Goal: Task Accomplishment & Management: Use online tool/utility

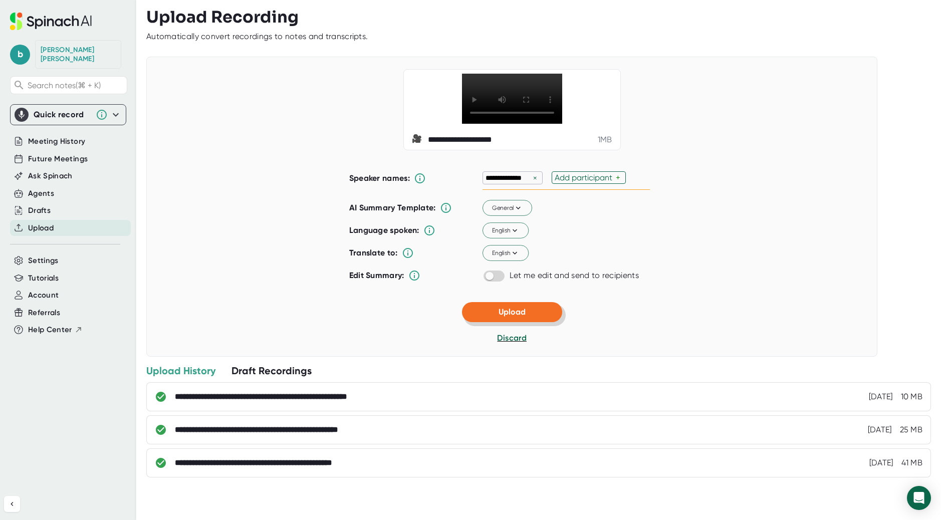
click at [528, 319] on button "Upload" at bounding box center [512, 312] width 100 height 20
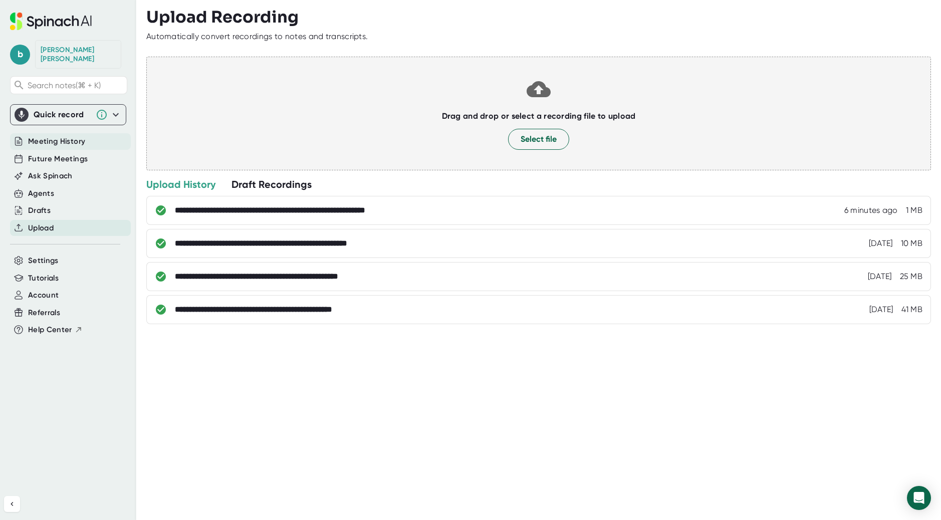
click at [45, 136] on span "Meeting History" at bounding box center [56, 142] width 57 height 12
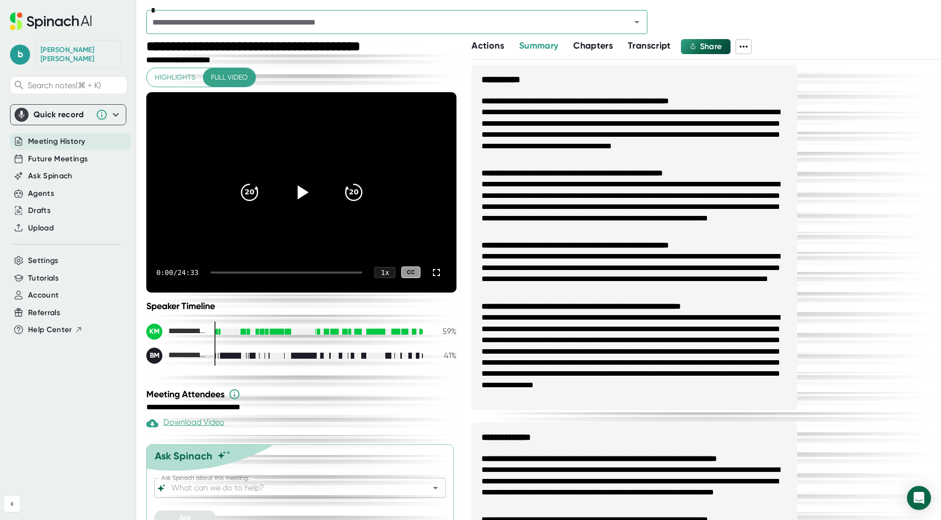
click at [388, 21] on input "text" at bounding box center [381, 22] width 465 height 14
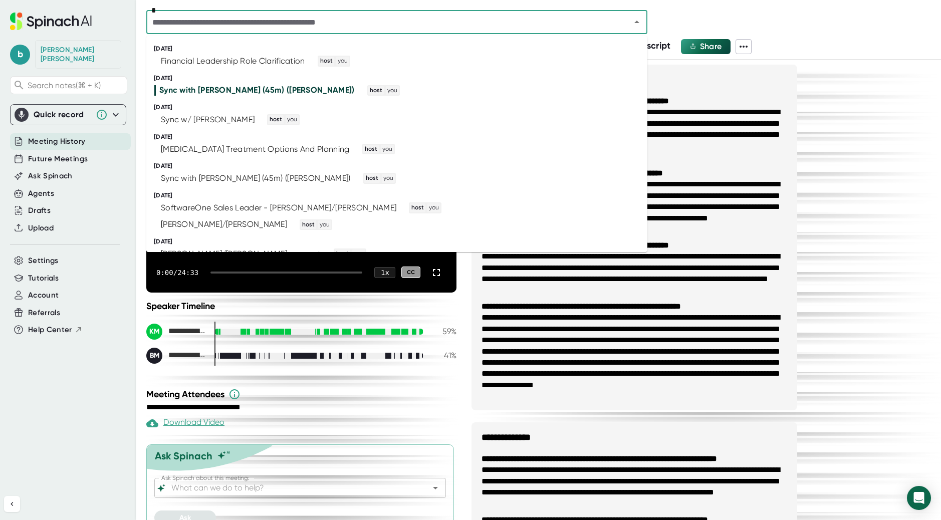
click at [388, 21] on input "text" at bounding box center [381, 22] width 465 height 14
click at [293, 60] on div "Financial Leadership Role Clarification" at bounding box center [233, 61] width 144 height 10
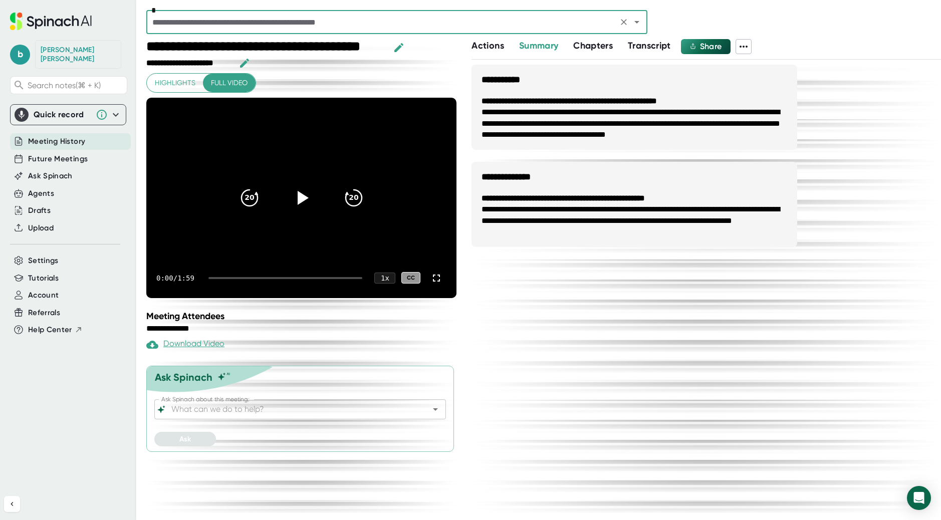
click at [398, 46] on icon "button" at bounding box center [399, 48] width 12 height 12
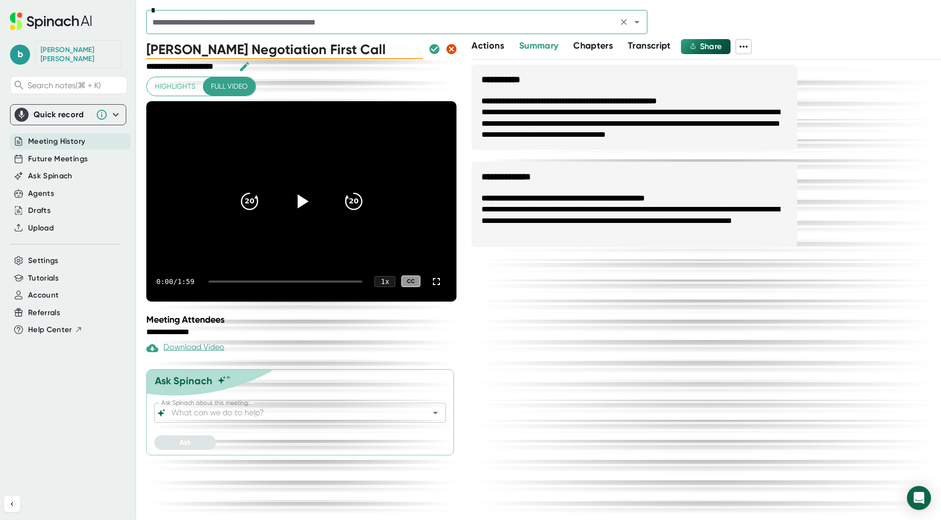
type input "[PERSON_NAME] Negotiation First Call"
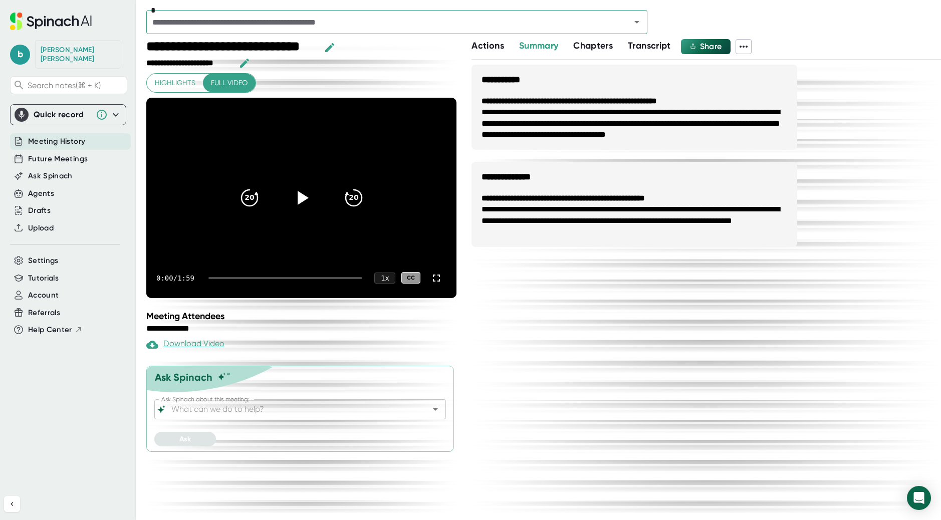
click at [187, 83] on span "Highlights" at bounding box center [175, 83] width 41 height 13
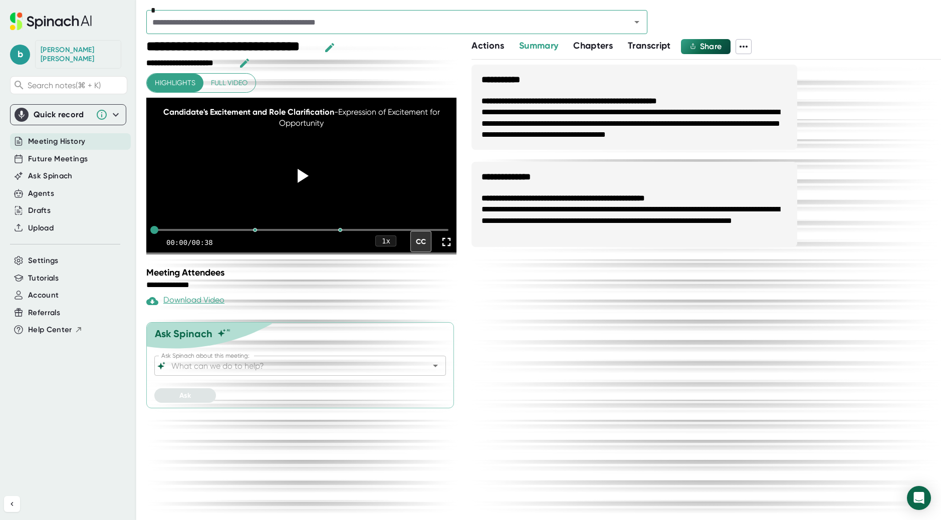
click at [600, 44] on span "Chapters" at bounding box center [593, 45] width 40 height 11
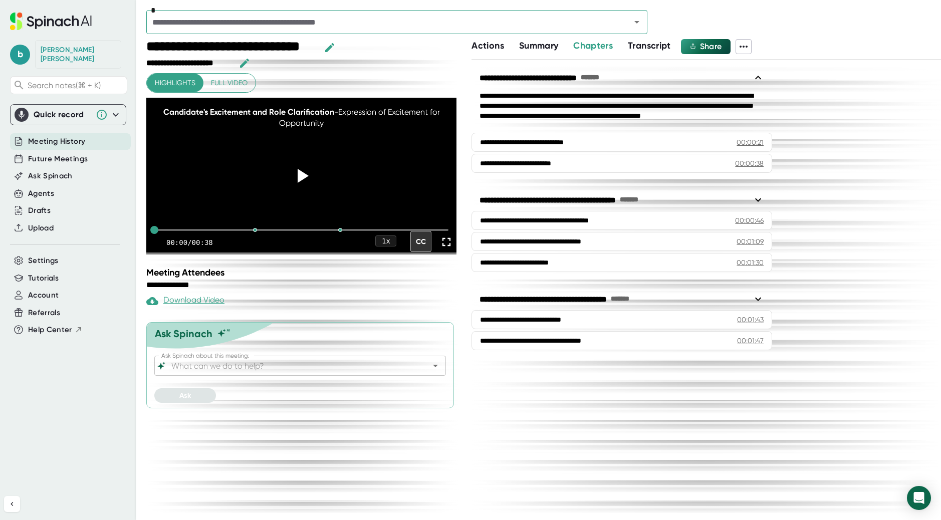
click at [649, 55] on div "**********" at bounding box center [705, 279] width 469 height 481
click at [649, 45] on span "Transcript" at bounding box center [649, 45] width 43 height 11
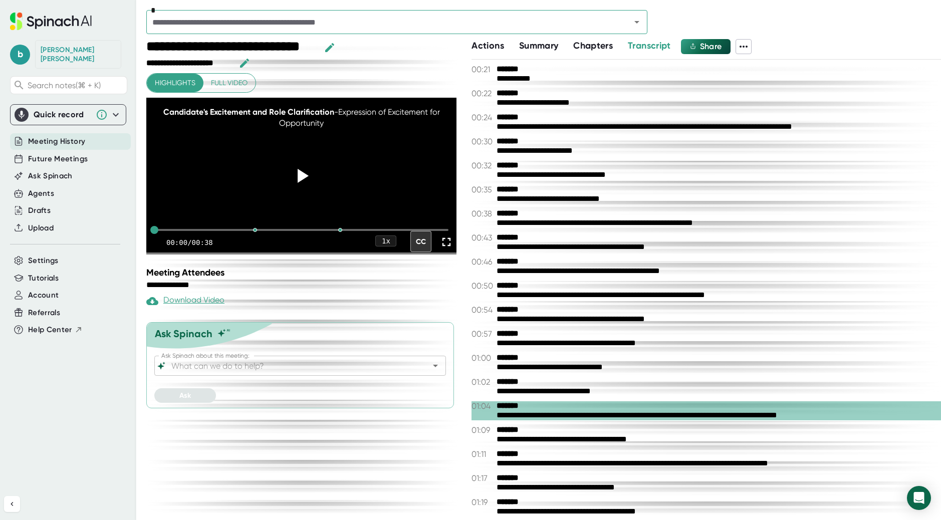
click at [533, 48] on span "Summary" at bounding box center [538, 45] width 39 height 11
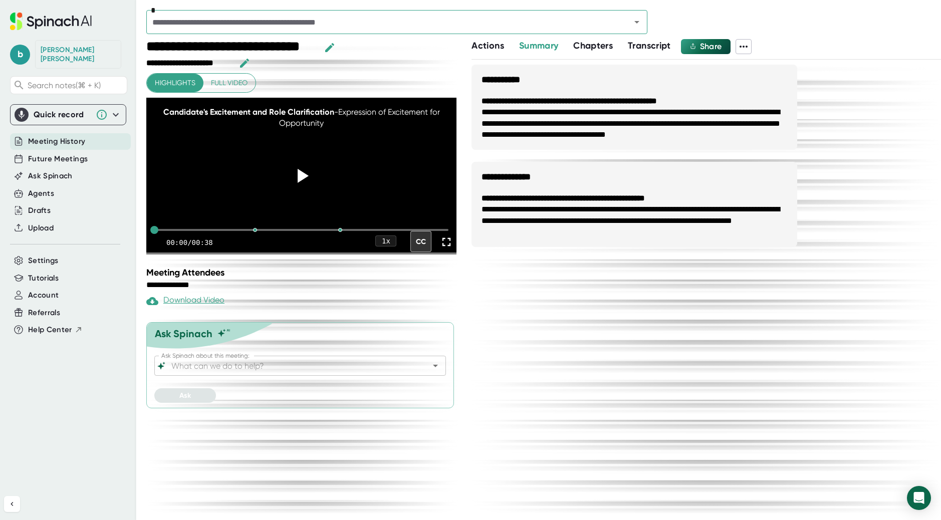
click at [503, 44] on span "Actions" at bounding box center [487, 45] width 32 height 11
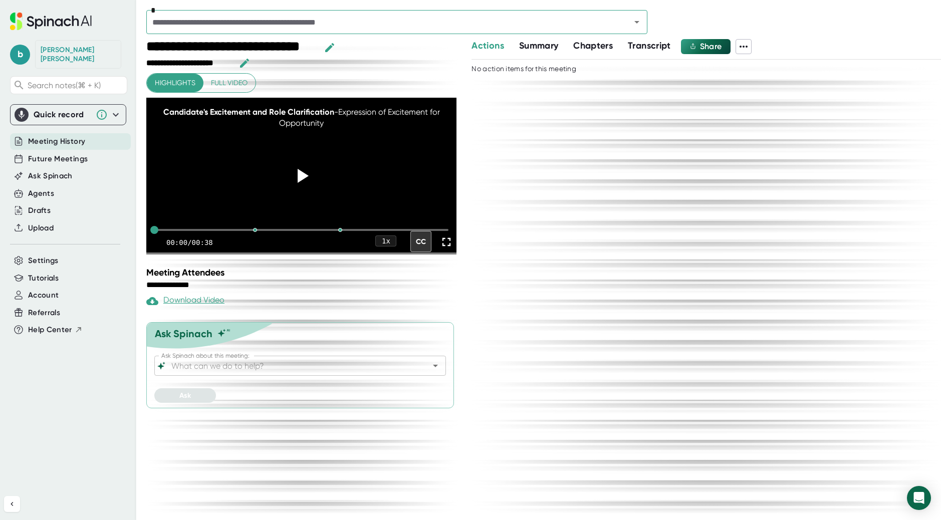
click at [527, 44] on span "Summary" at bounding box center [538, 45] width 39 height 11
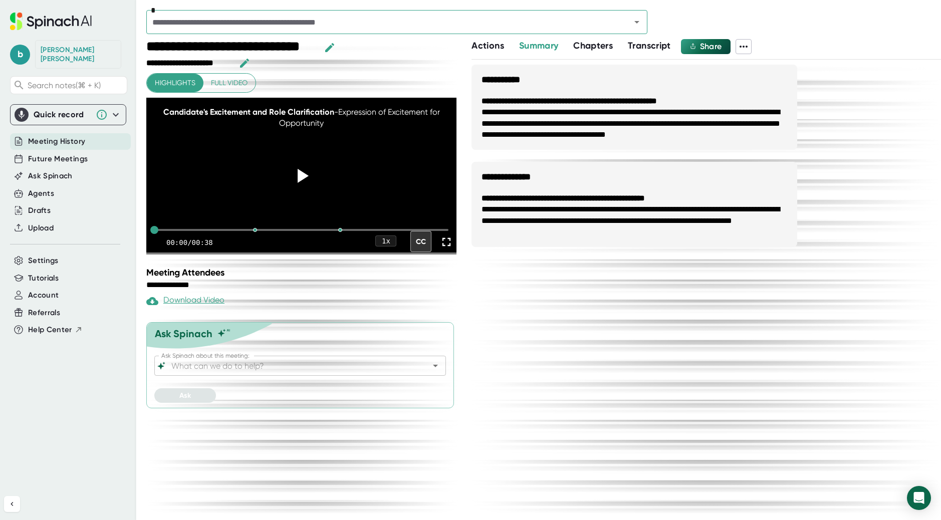
click at [527, 44] on span "Summary" at bounding box center [538, 45] width 39 height 11
click at [741, 51] on icon at bounding box center [743, 47] width 12 height 12
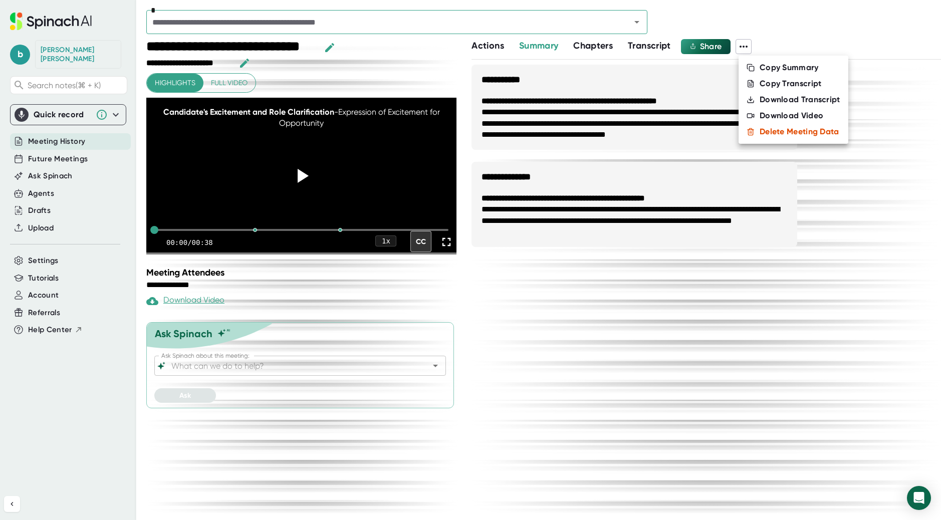
click at [379, 427] on div at bounding box center [470, 260] width 941 height 520
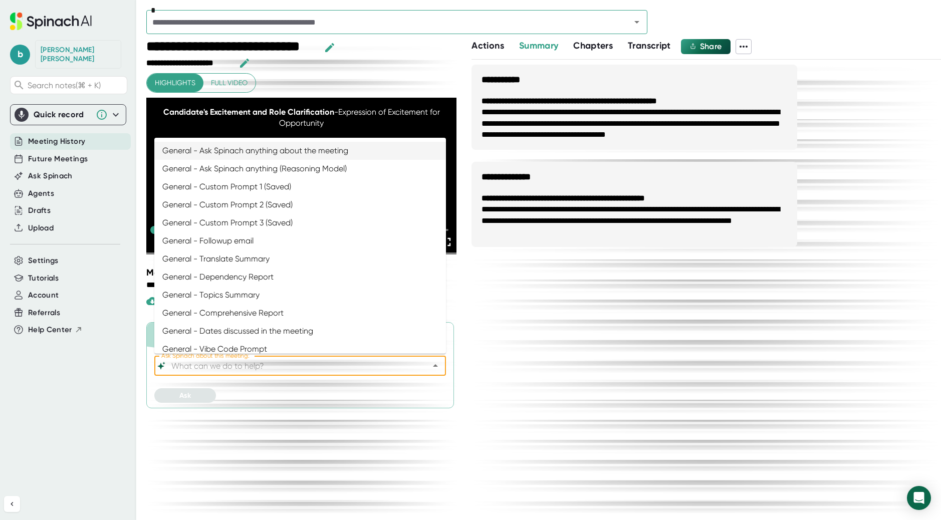
click at [326, 369] on input "Ask Spinach about this meeting:" at bounding box center [291, 366] width 244 height 14
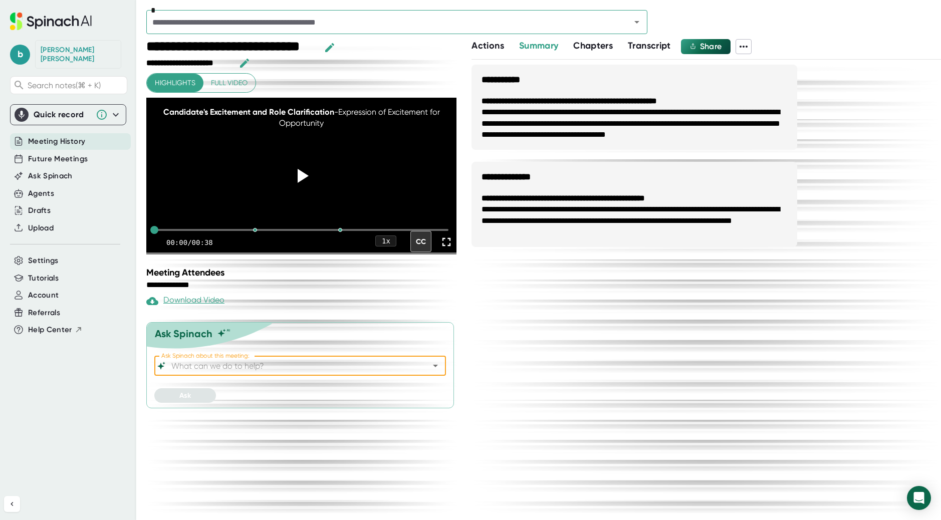
click at [326, 369] on input "Ask Spinach about this meeting:" at bounding box center [291, 366] width 244 height 14
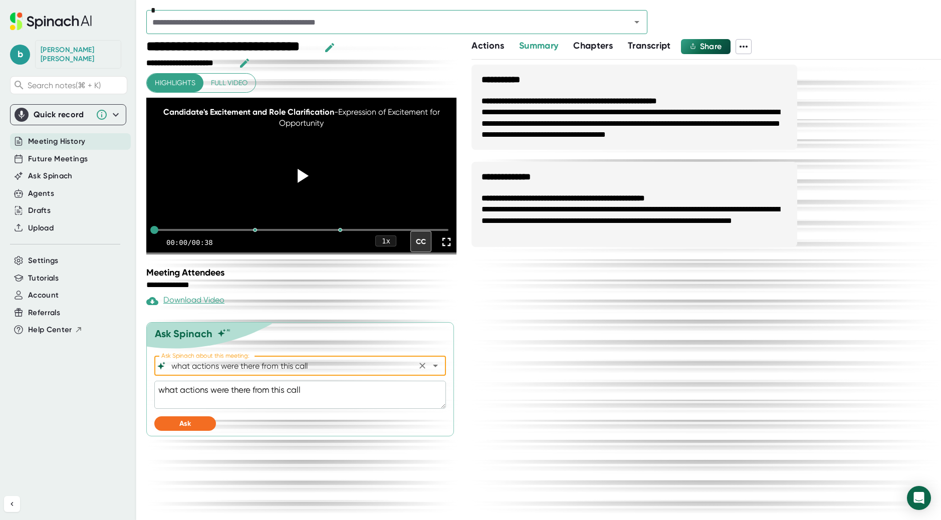
type input "General - Ask Spinach anything about the meeting"
click at [201, 425] on button "Ask" at bounding box center [185, 423] width 62 height 15
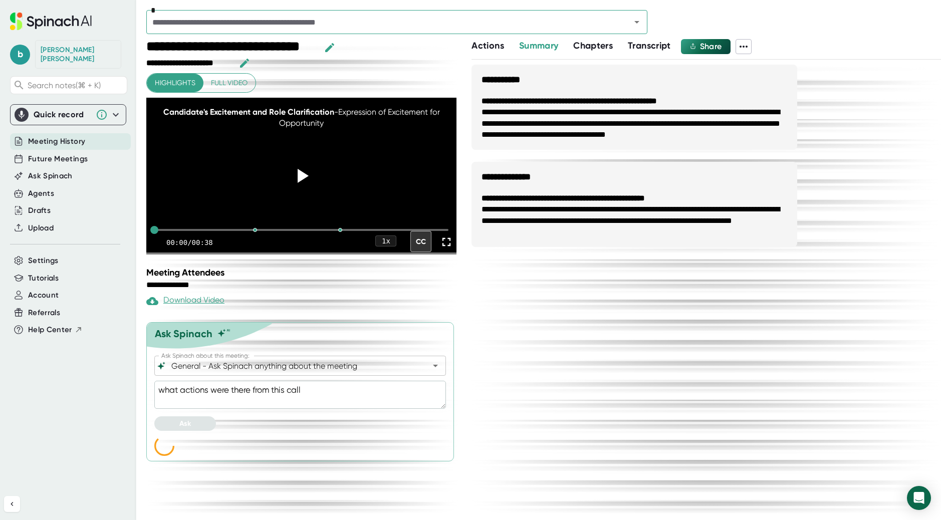
type textarea "x"
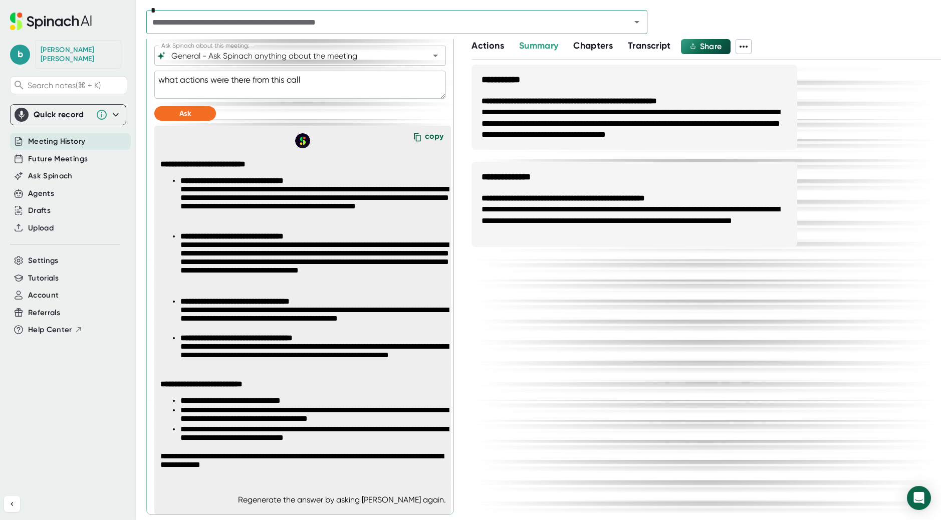
scroll to position [312, 0]
click at [271, 241] on p "**********" at bounding box center [316, 260] width 272 height 57
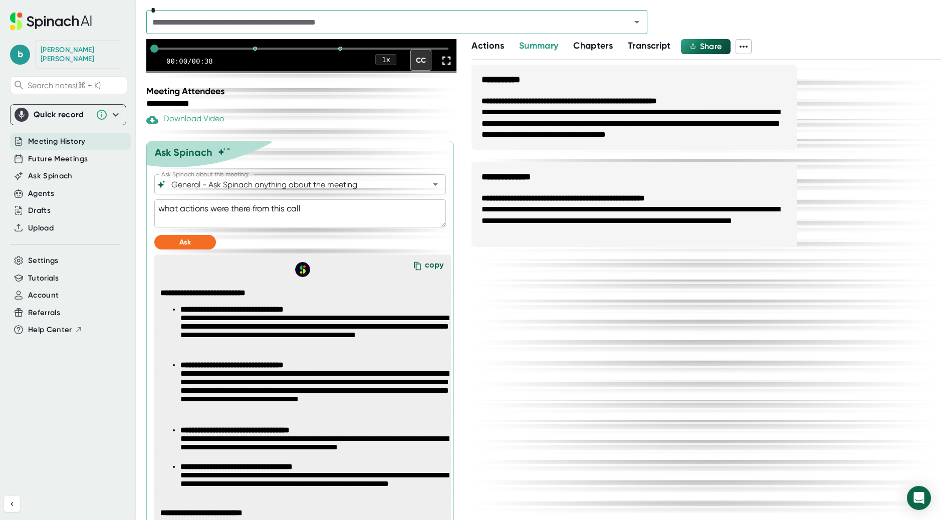
scroll to position [160, 0]
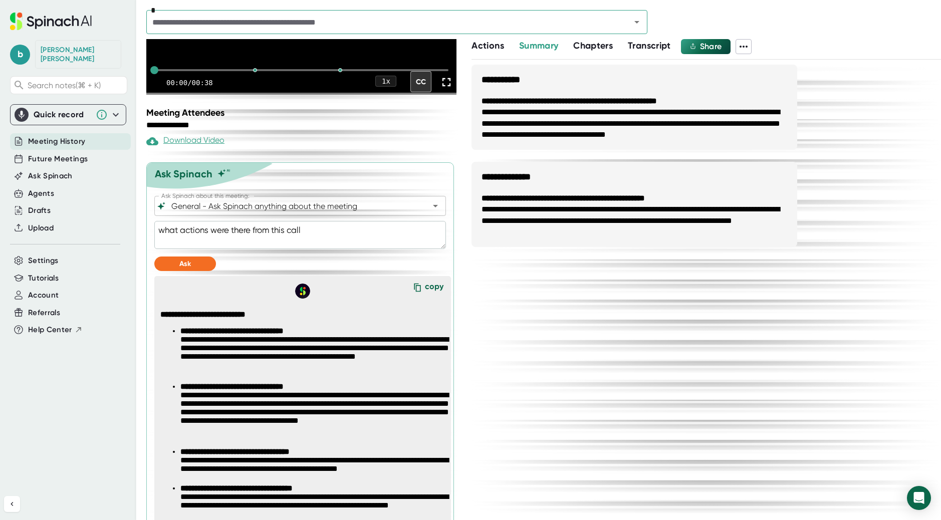
click at [229, 226] on textarea "what actions were there from this call" at bounding box center [300, 235] width 292 height 28
type textarea "c"
type textarea "x"
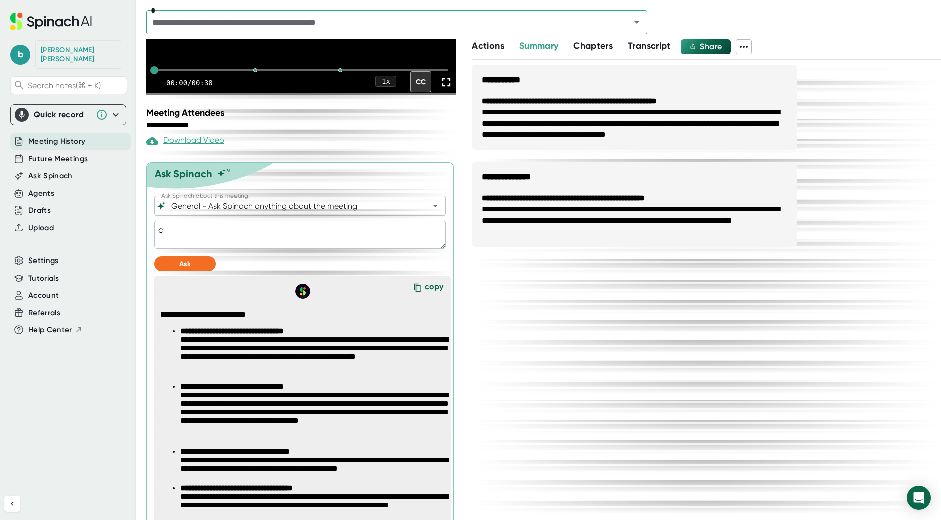
type textarea "ca"
type textarea "x"
type textarea "can"
type textarea "x"
type textarea "cany"
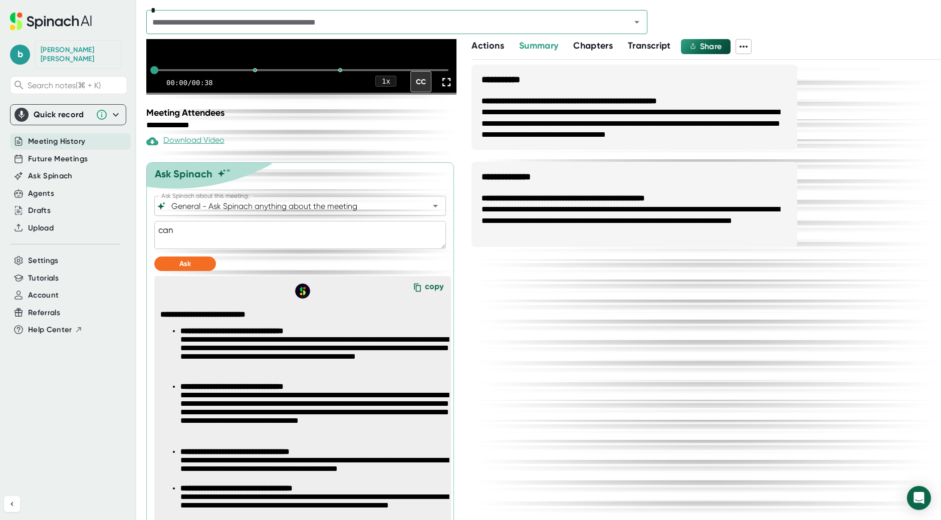
type textarea "x"
type textarea "canyo"
type textarea "x"
type textarea "canyou"
type textarea "x"
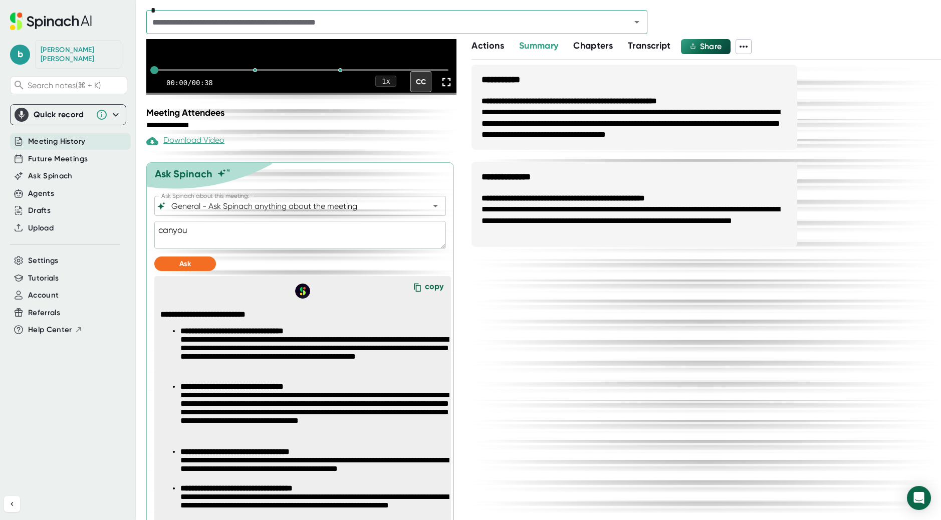
type textarea "canyon"
type textarea "x"
type textarea "canyon r"
type textarea "x"
type textarea "canyon re"
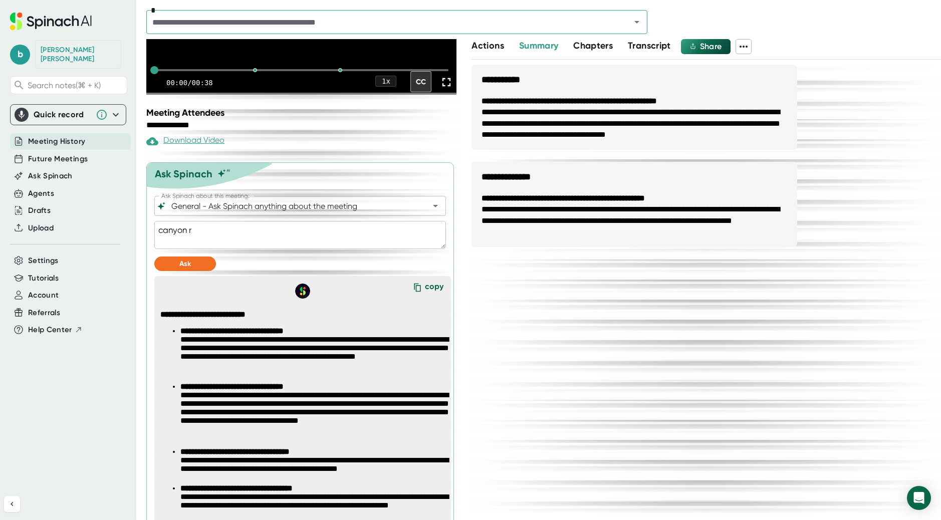
type textarea "x"
type textarea "canyon r"
type textarea "x"
type textarea "canyon"
type textarea "x"
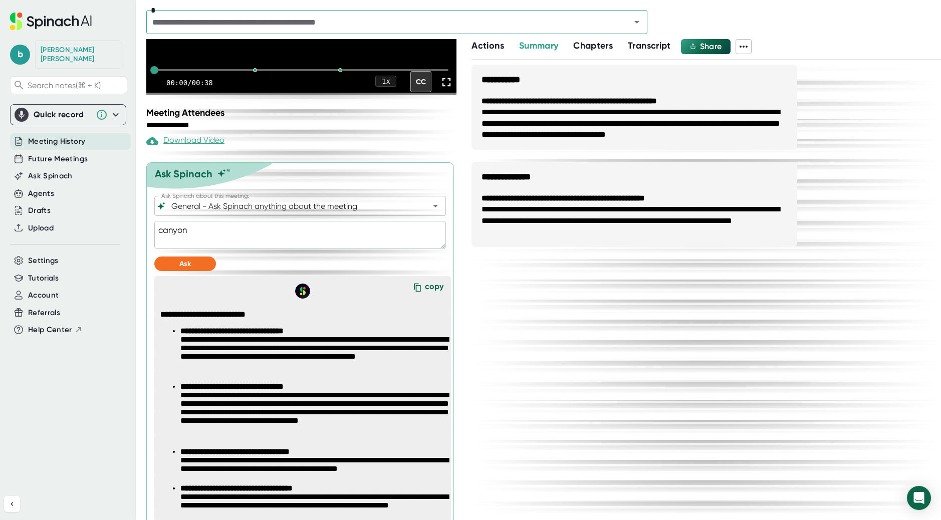
type textarea "canyon"
type textarea "x"
type textarea "canyo"
type textarea "x"
type textarea "cany"
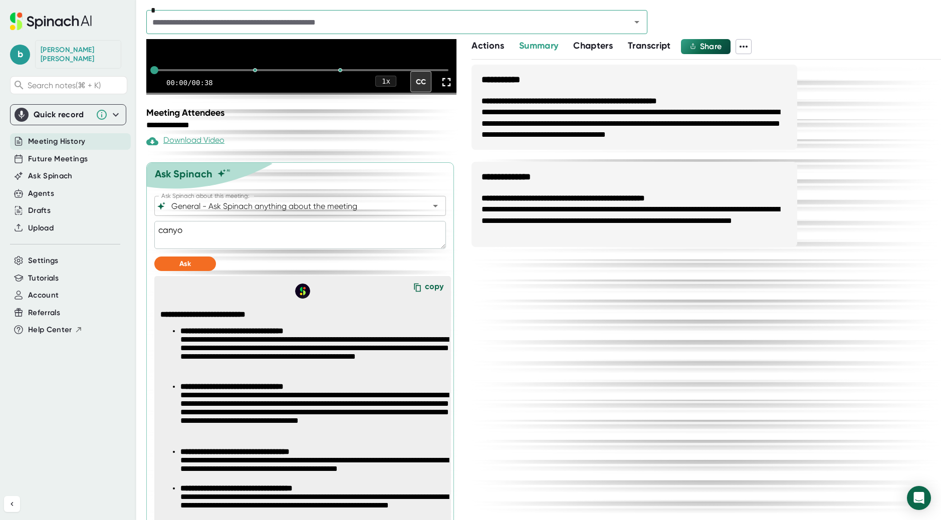
type textarea "x"
type textarea "can"
type textarea "x"
type textarea "can"
type textarea "x"
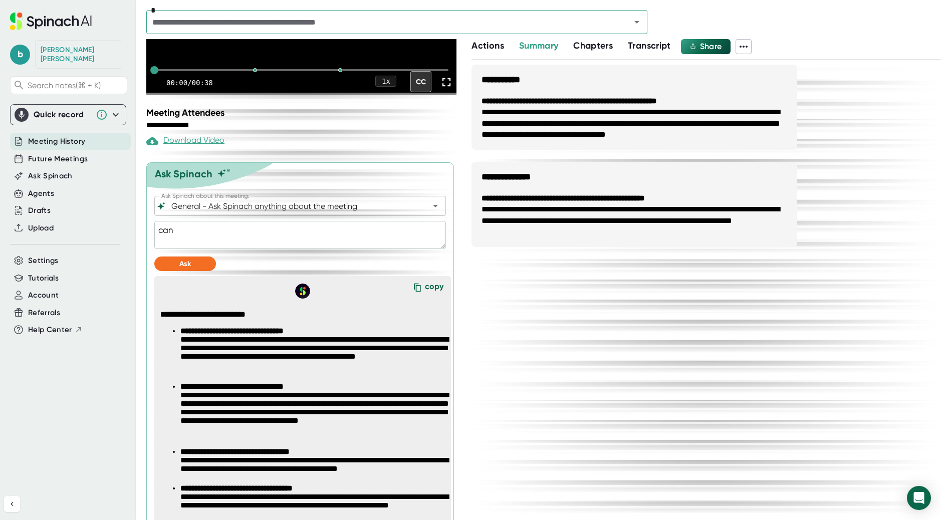
type textarea "can y"
type textarea "x"
type textarea "can yu"
type textarea "x"
type textarea "can you"
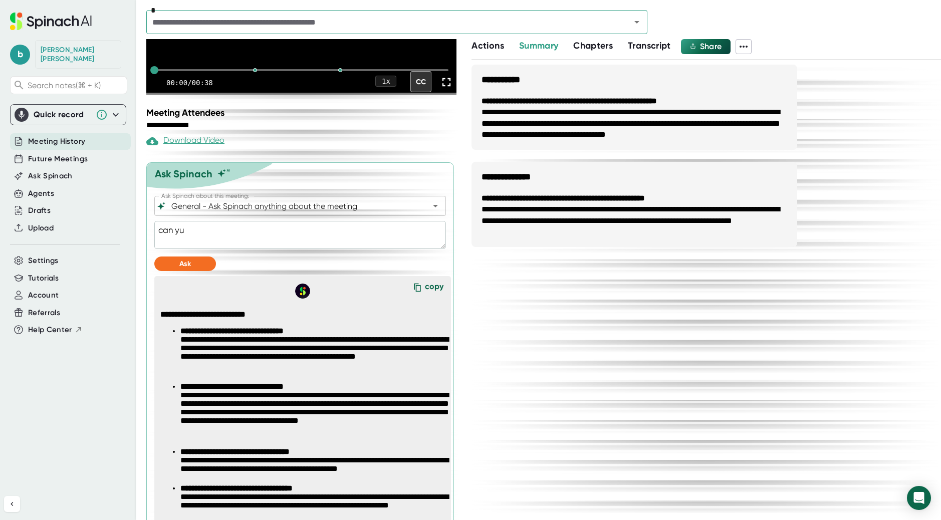
type textarea "x"
type textarea "can you r"
type textarea "x"
type textarea "can you re"
type textarea "x"
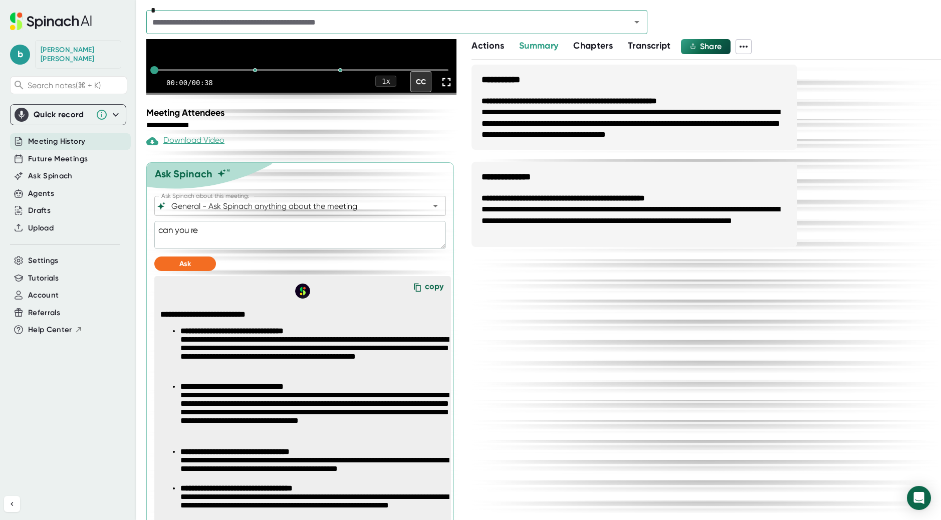
type textarea "can you red"
type textarea "x"
type textarea "can you redo"
type textarea "x"
type textarea "can you redo"
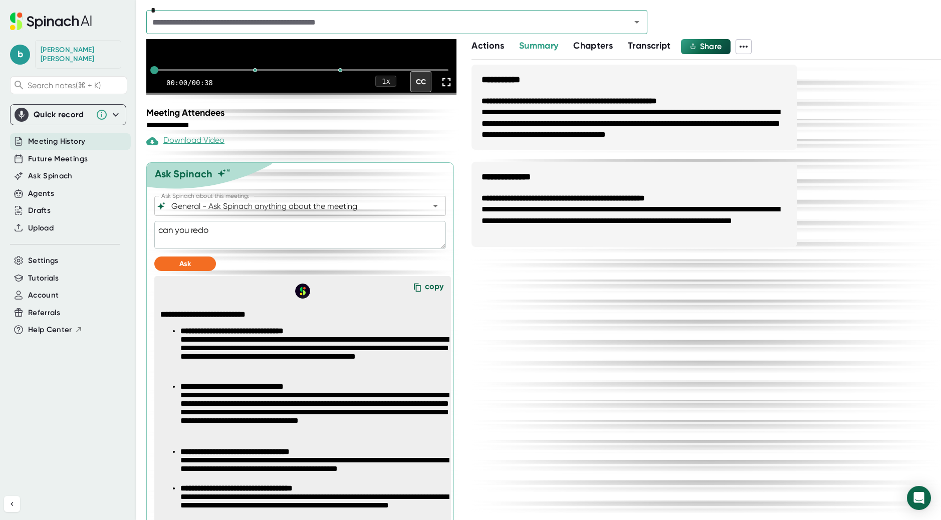
type textarea "x"
type textarea "can you redo t"
type textarea "x"
type textarea "can you redo th"
type textarea "x"
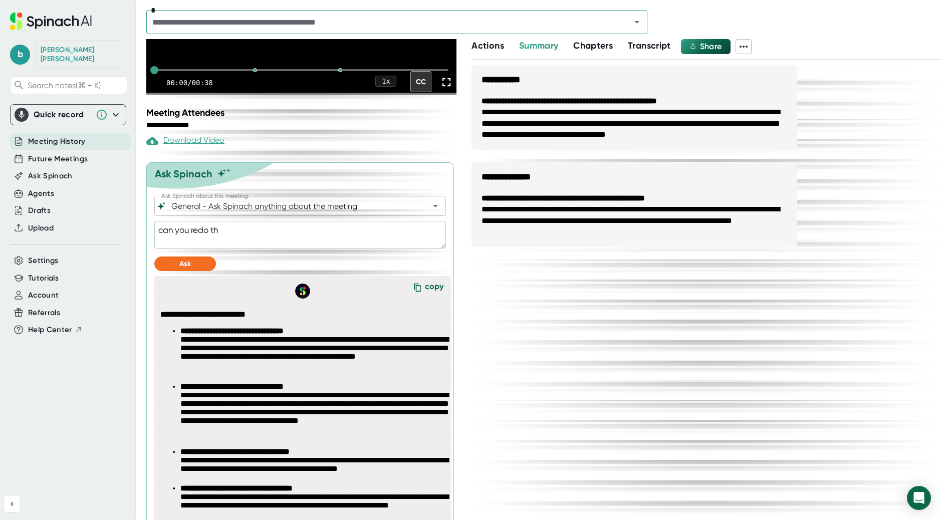
type textarea "can you redo the"
type textarea "x"
type textarea "can you redo the"
type textarea "x"
type textarea "can you redo the s"
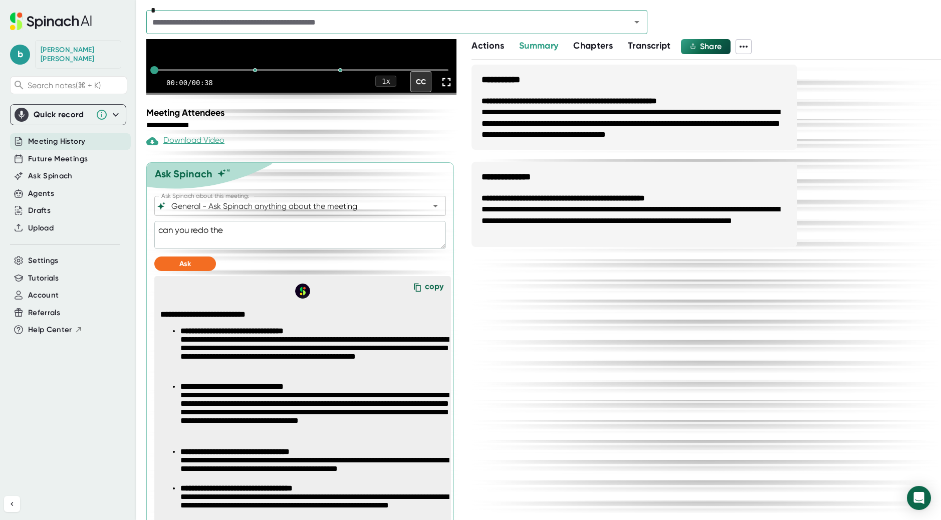
type textarea "x"
type textarea "can you redo the su"
type textarea "x"
type textarea "can you redo the suy"
type textarea "x"
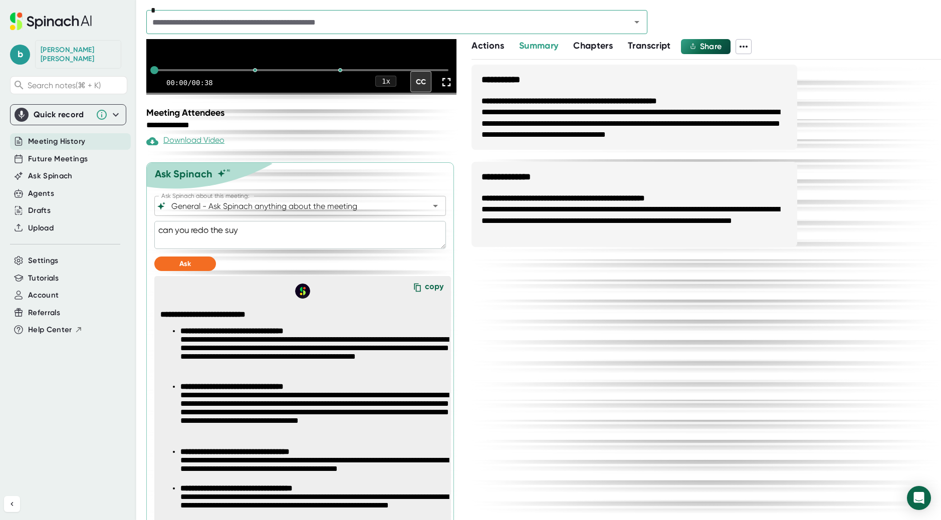
type textarea "can you redo the suym"
type textarea "x"
type textarea "can you redo the suymm"
type textarea "x"
type textarea "can you redo the suymma"
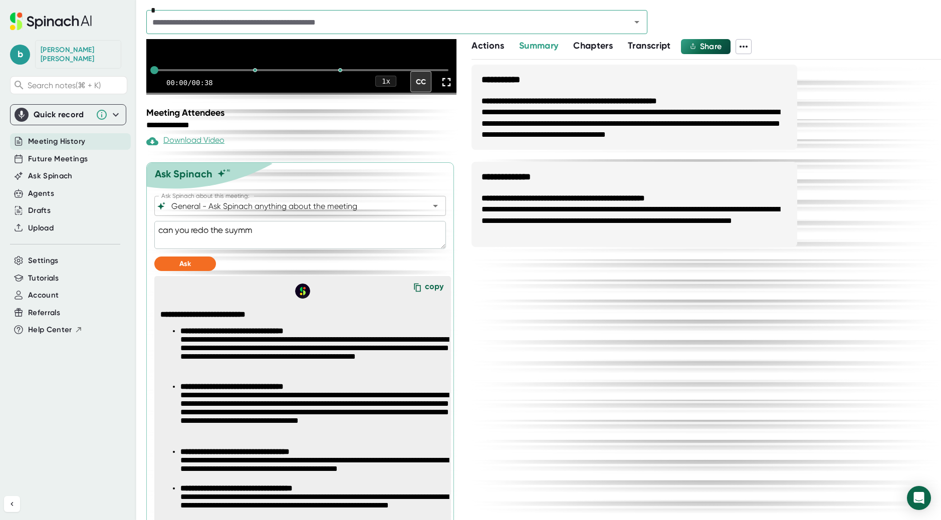
type textarea "x"
type textarea "can you redo the suymmar"
type textarea "x"
type textarea "can you redo the suymmary"
type textarea "x"
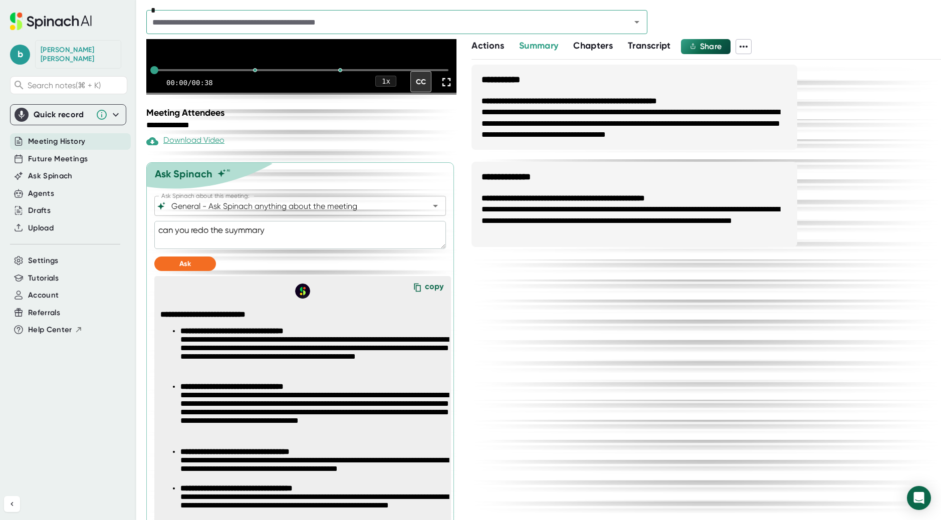
type textarea "can you redo the suymmar"
type textarea "x"
type textarea "can you redo the suymma"
type textarea "x"
type textarea "can you redo the suymm"
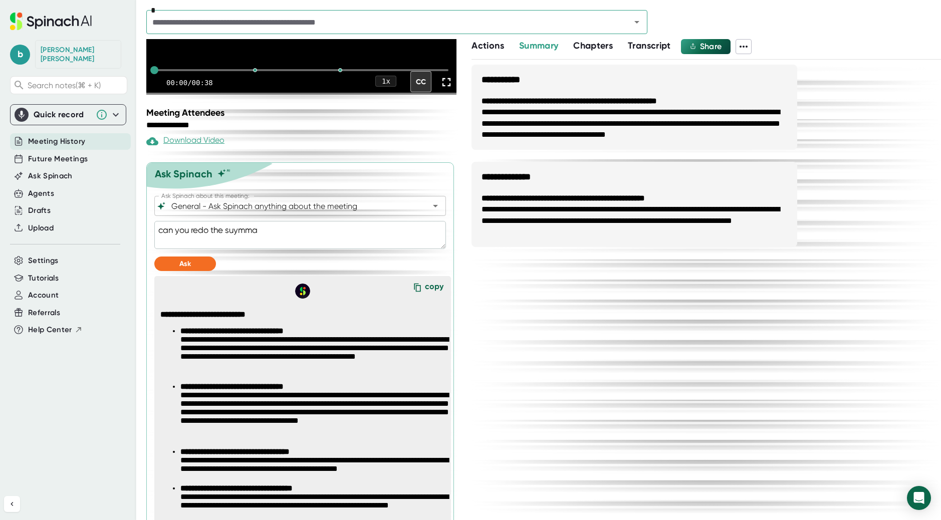
type textarea "x"
type textarea "can you redo the suym"
type textarea "x"
type textarea "can you redo the suy"
type textarea "x"
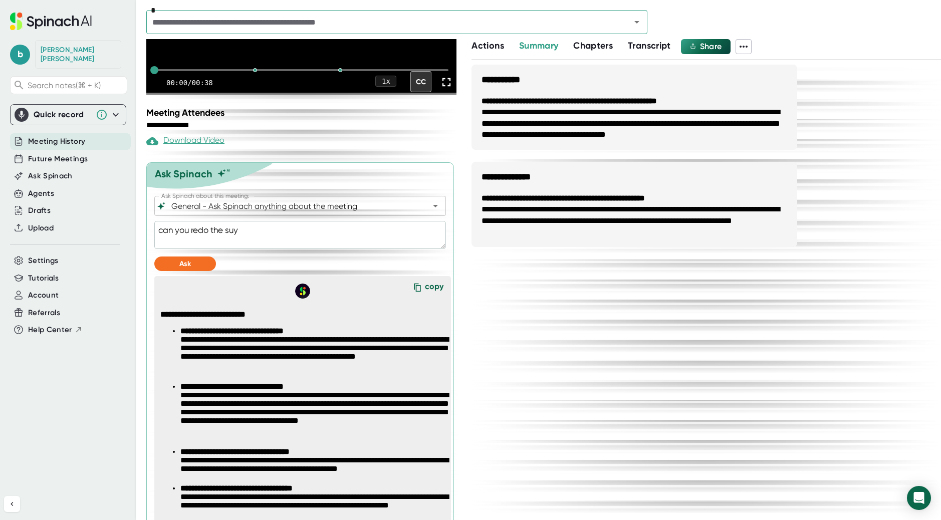
type textarea "can you redo the su"
type textarea "x"
type textarea "can you redo the s"
type textarea "x"
type textarea "can you redo the su"
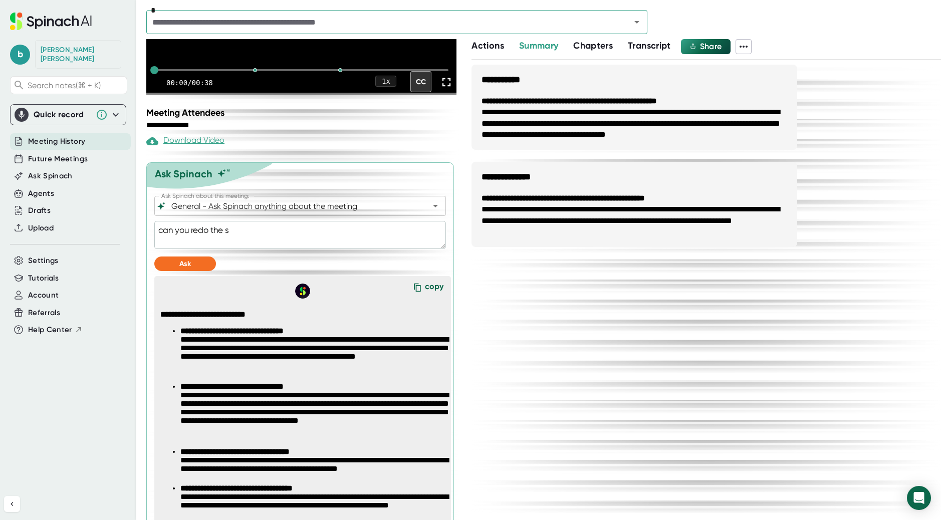
type textarea "x"
type textarea "can you redo the sum"
type textarea "x"
type textarea "can you redo the summ"
type textarea "x"
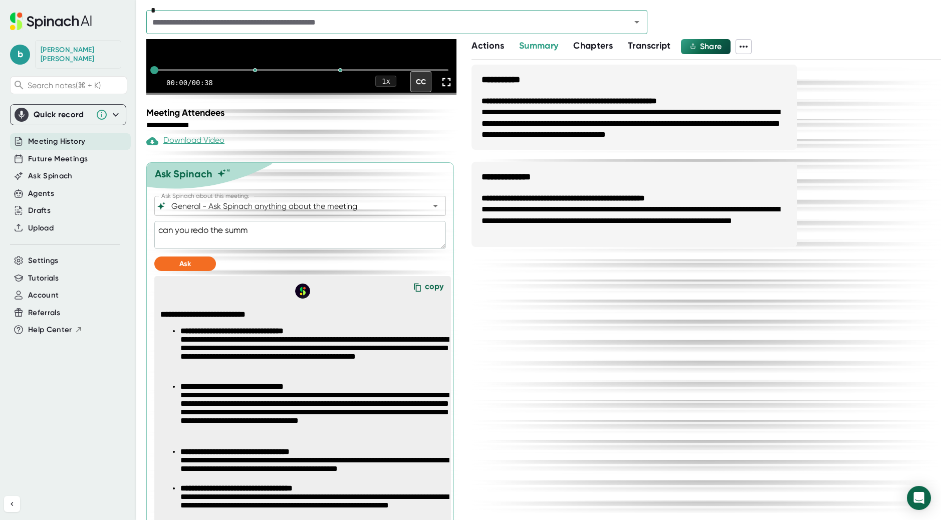
type textarea "can you redo the summa"
type textarea "x"
type textarea "can you redo the [PERSON_NAME]"
type textarea "x"
type textarea "can you redo the summary"
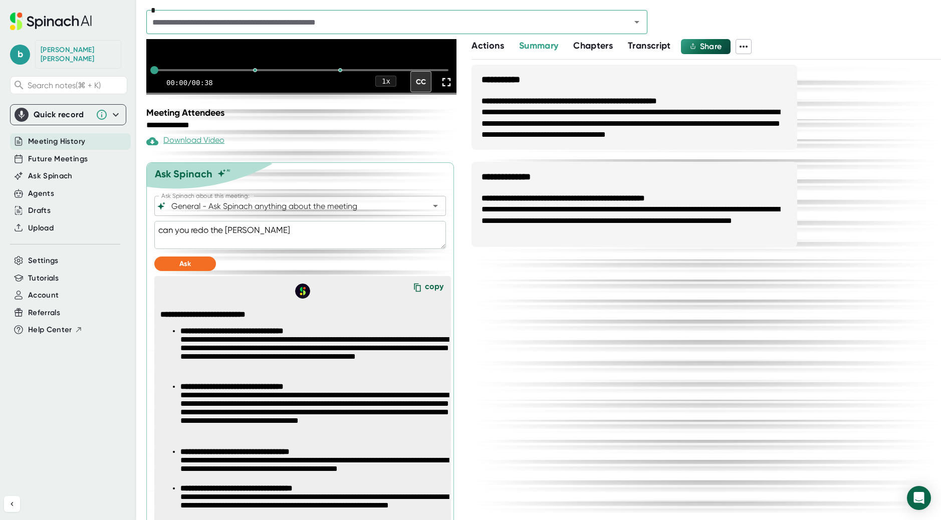
type textarea "x"
type textarea "can you redo the summary."
type textarea "x"
type textarea "can you redo the summary."
type textarea "x"
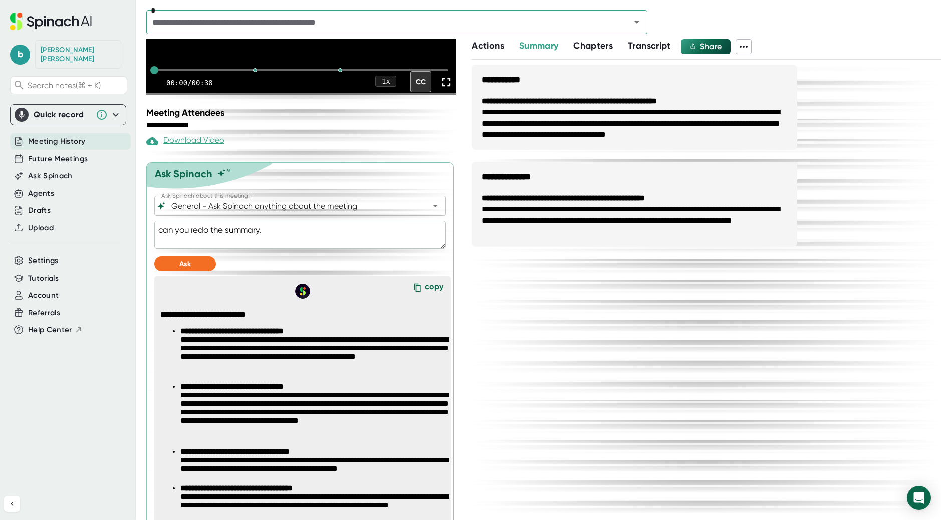
type textarea "can you redo the summary."
type textarea "x"
type textarea "can you redo the summary. i"
type textarea "x"
type textarea "can you redo the summary. it"
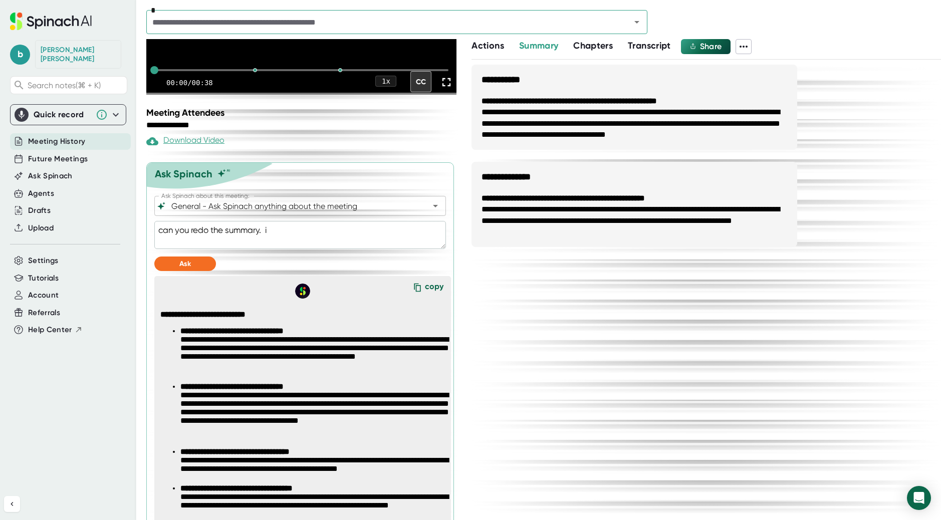
type textarea "x"
type textarea "can you redo the summary. it"
type textarea "x"
type textarea "can you redo the summary. it s"
type textarea "x"
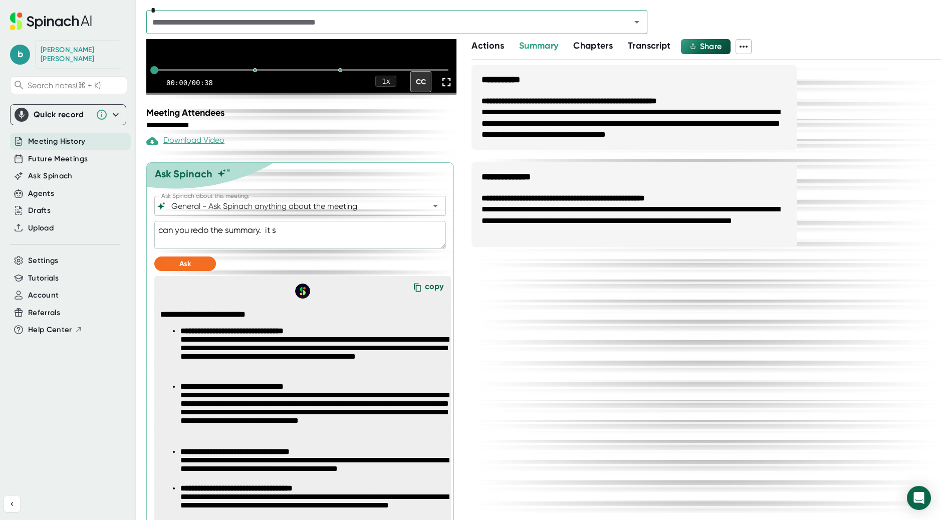
type textarea "can you redo the summary. it so"
type textarea "x"
type textarea "can you redo the summary. it s"
type textarea "x"
type textarea "can you redo the summary. it"
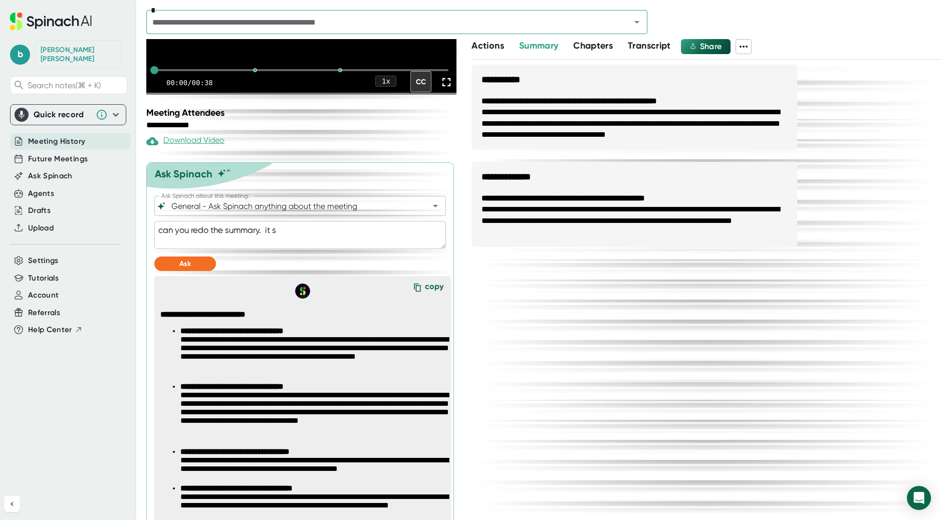
type textarea "x"
type textarea "can you redo the summary. it"
type textarea "x"
type textarea "can you redo the summary. i"
type textarea "x"
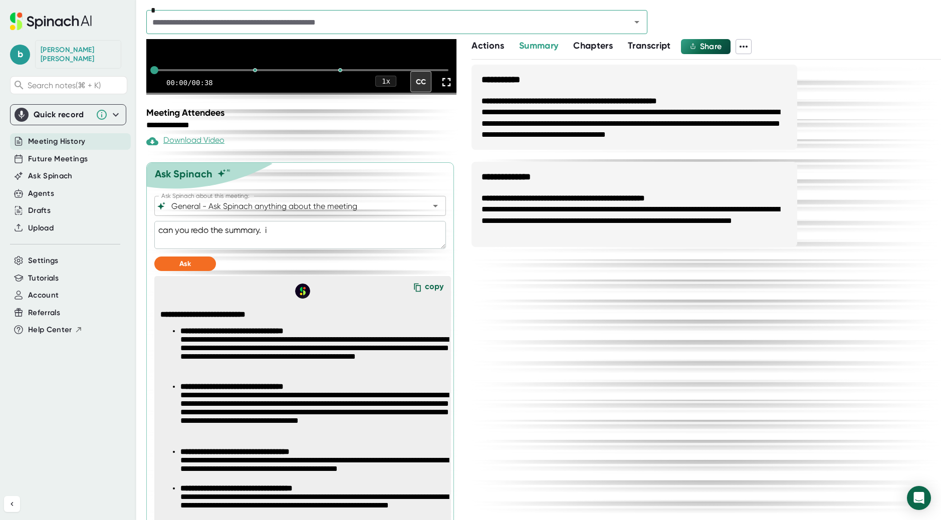
type textarea "r"
type textarea "x"
type textarea "re"
type textarea "x"
type textarea "reg"
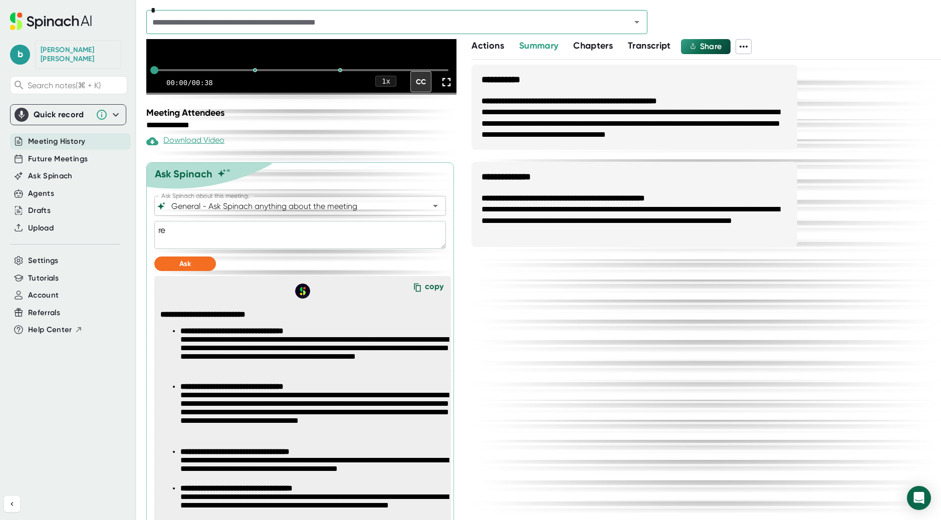
type textarea "x"
type textarea "rege"
type textarea "x"
type textarea "regen"
type textarea "x"
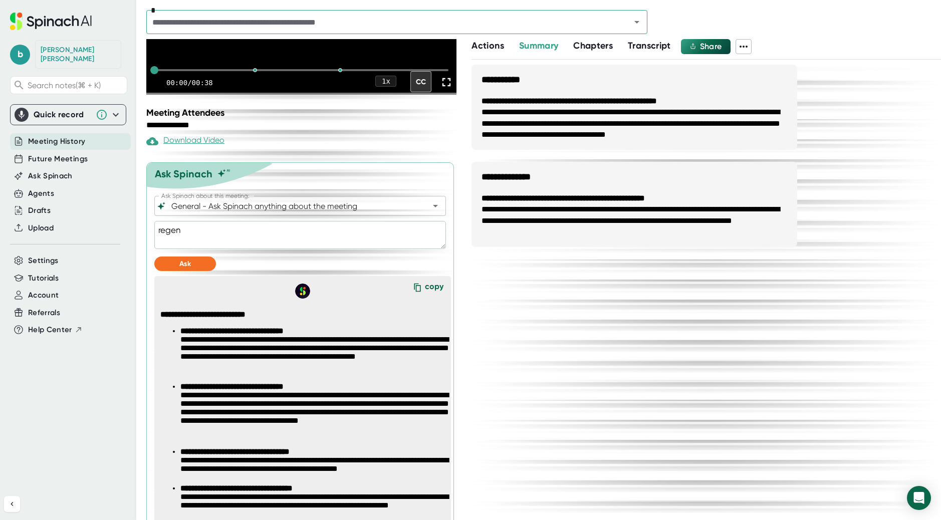
type textarea "[PERSON_NAME]"
type textarea "x"
type textarea "regen"
type textarea "x"
type textarea "regene"
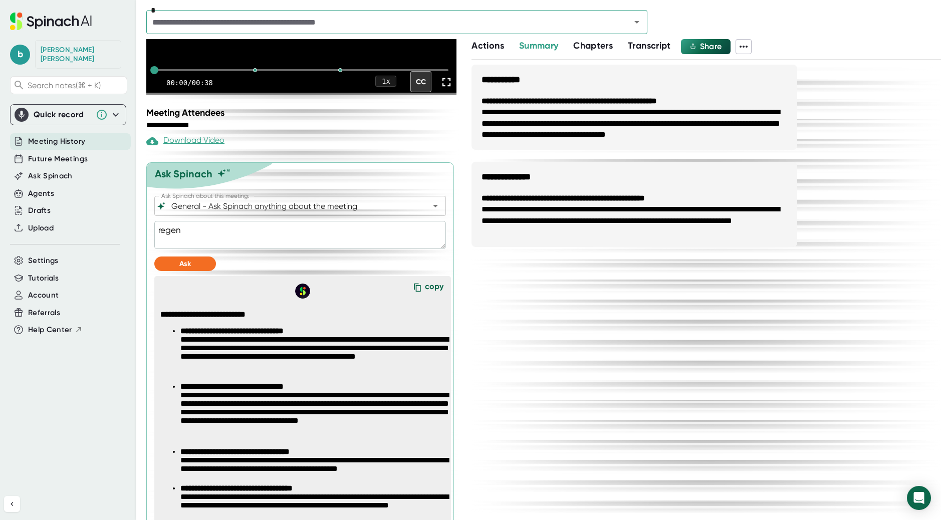
type textarea "x"
type textarea "regener"
type textarea "x"
type textarea "regenera"
type textarea "x"
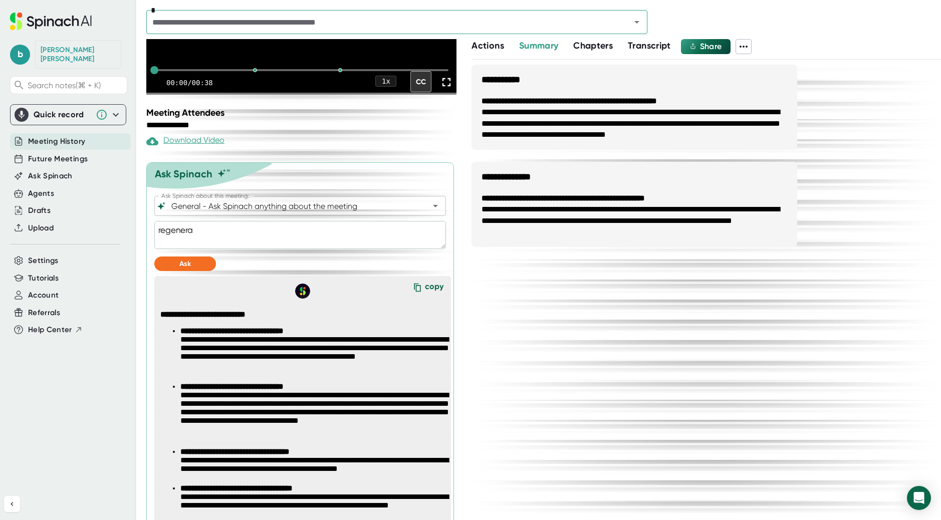
type textarea "regenerat"
type textarea "x"
type textarea "regenerate"
type textarea "x"
type textarea "regenerate"
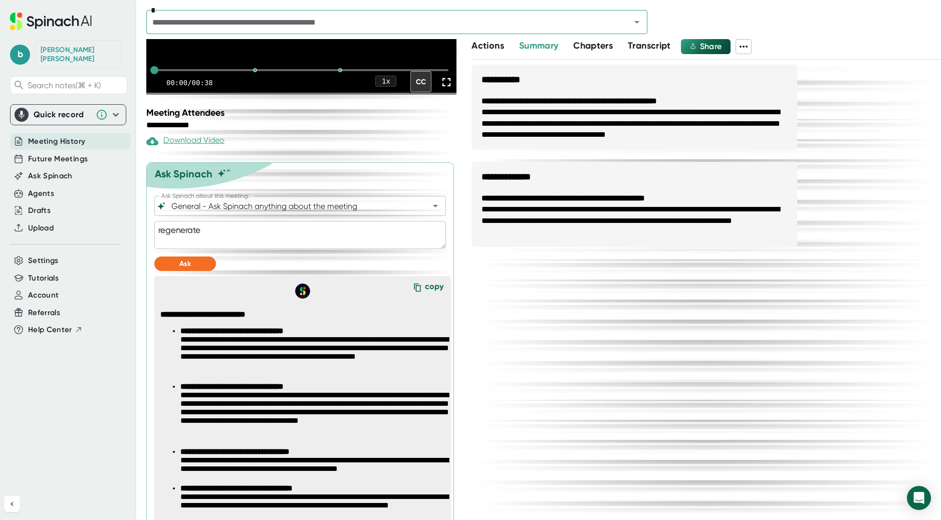
type textarea "x"
type textarea "regenerate r"
type textarea "x"
type textarea "regenerate rh"
type textarea "x"
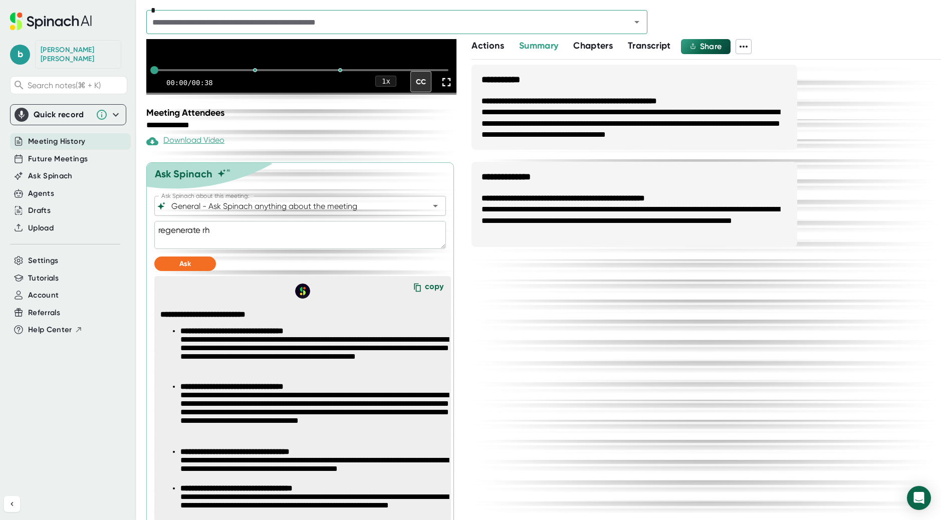
type textarea "regenerate r"
type textarea "x"
type textarea "regenerate"
type textarea "x"
type textarea "regenerate t"
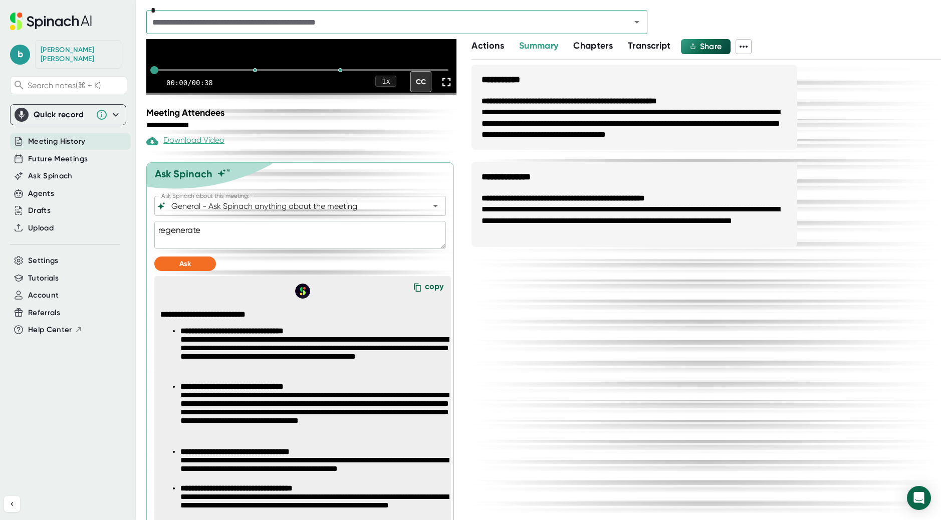
type textarea "x"
type textarea "regenerate th"
type textarea "x"
type textarea "regenerate the"
type textarea "x"
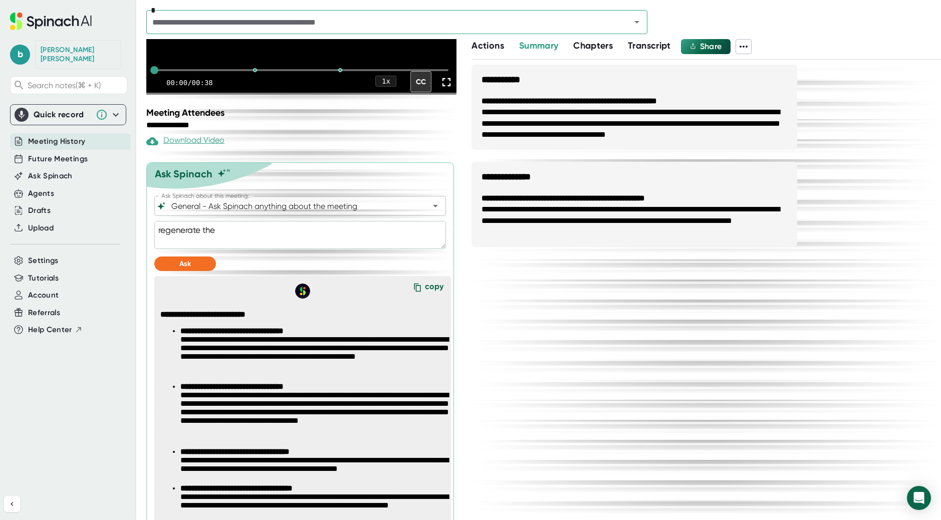
type textarea "regenerate the"
type textarea "x"
type textarea "regenerate the s"
type textarea "x"
type textarea "regenerate the su"
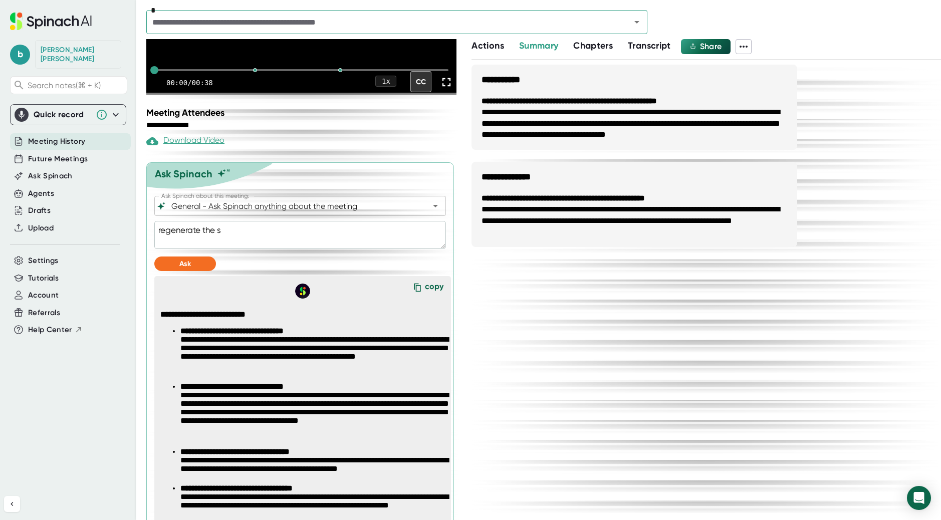
type textarea "x"
type textarea "regenerate the sum"
type textarea "x"
type textarea "regenerate the summ"
type textarea "x"
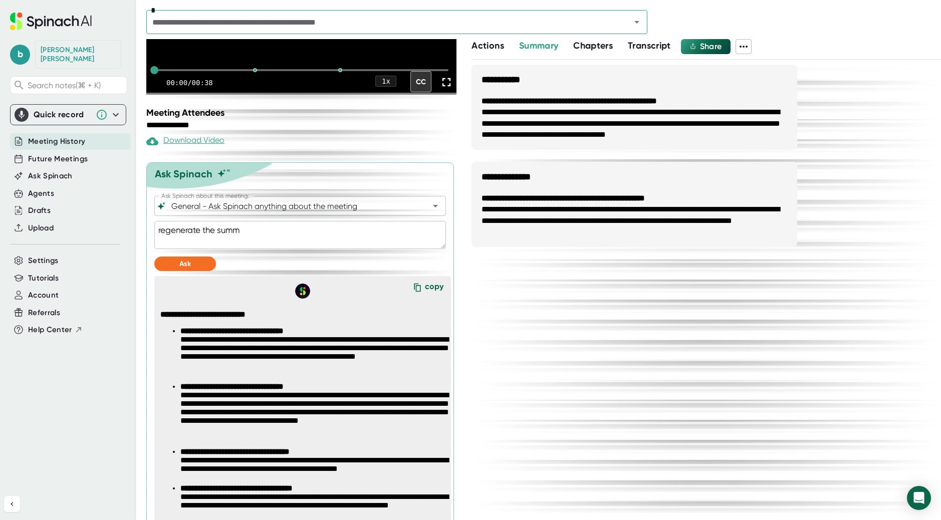
type textarea "regenerate the summa"
type textarea "x"
type textarea "regenerate the summay"
type textarea "x"
type textarea "regenerate the summary"
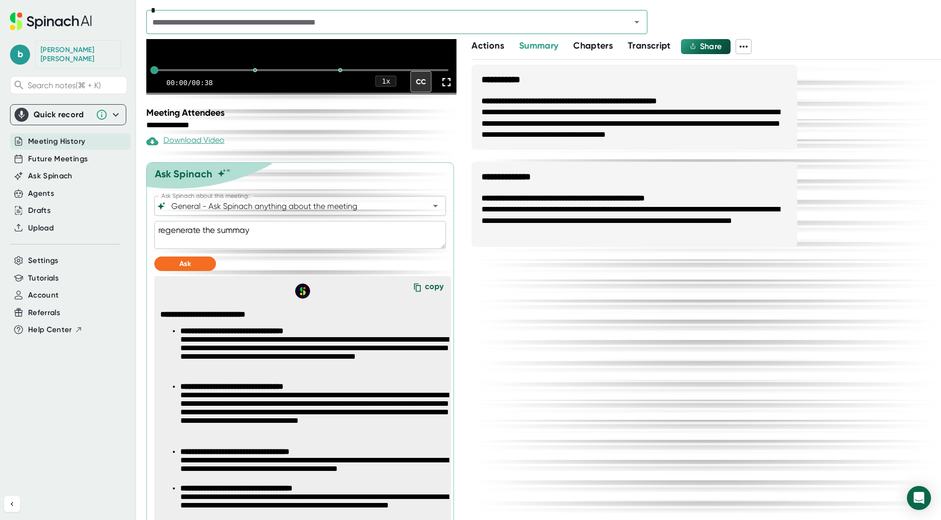
type textarea "x"
type textarea "regenerate the summary"
click at [197, 260] on button "Ask" at bounding box center [185, 263] width 62 height 15
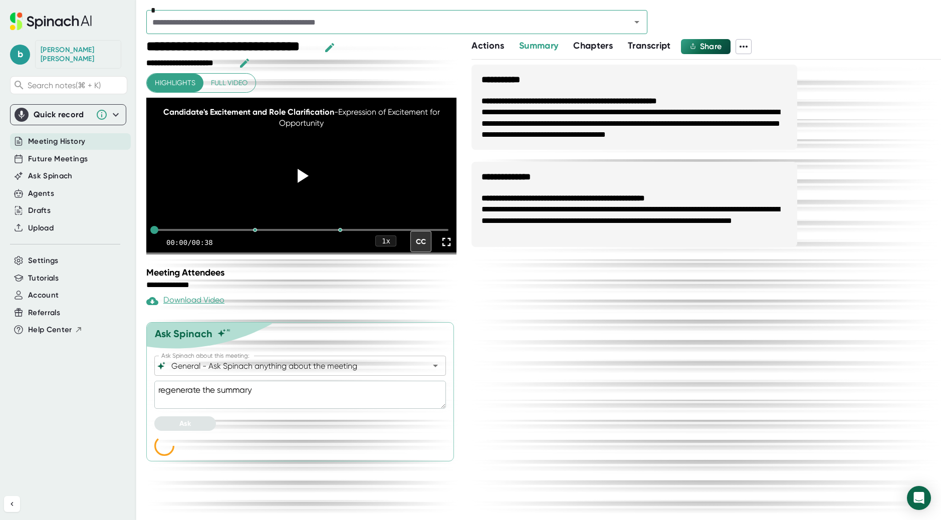
scroll to position [1, 0]
type textarea "x"
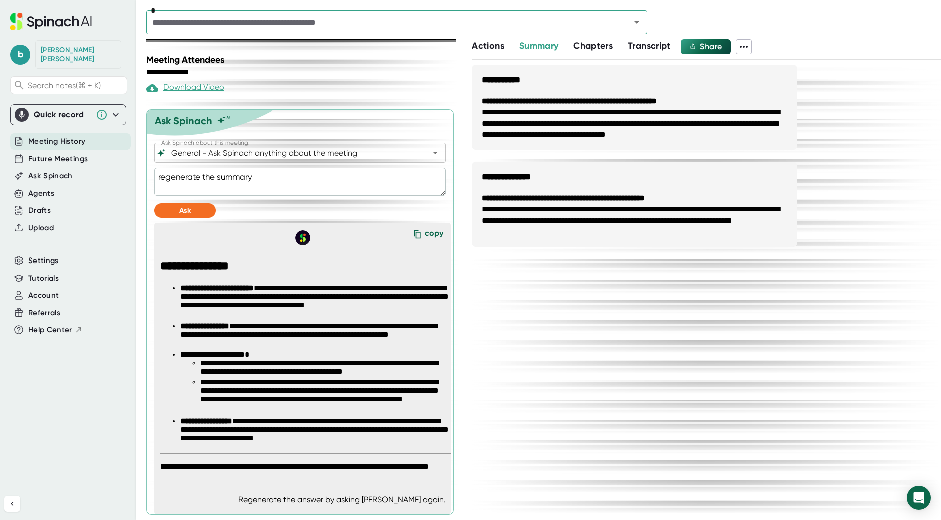
scroll to position [1, 0]
click at [410, 146] on input "General - Ask Spinach anything about the meeting" at bounding box center [291, 153] width 244 height 14
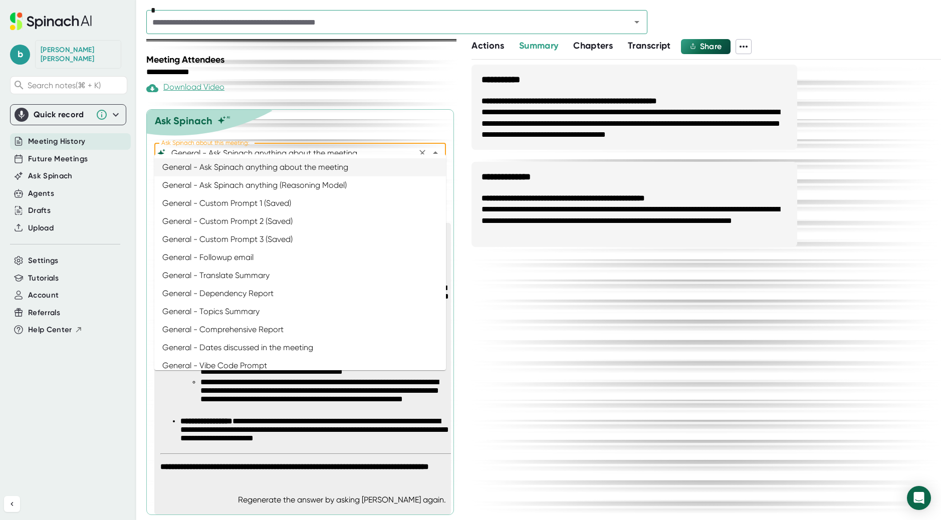
click at [387, 110] on div "Ask Spinach" at bounding box center [300, 118] width 307 height 17
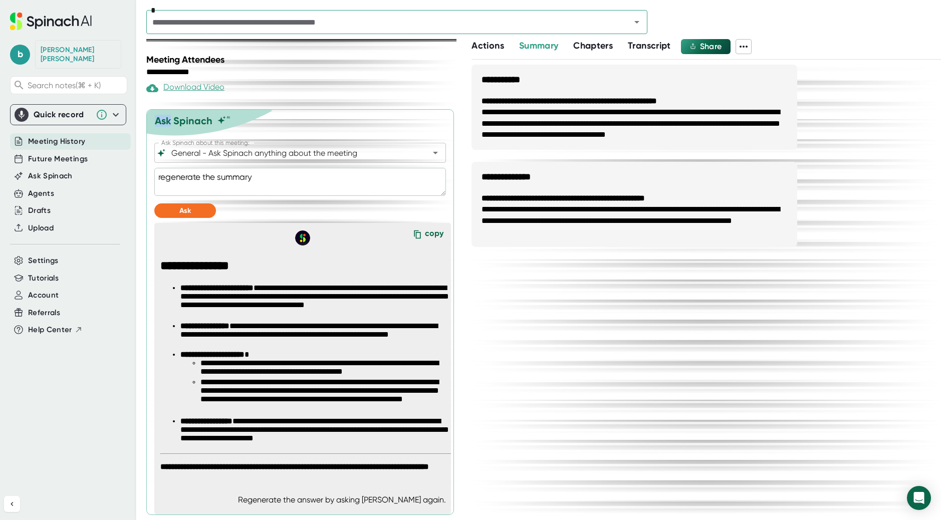
click at [387, 110] on div "Ask Spinach" at bounding box center [300, 118] width 307 height 17
click at [210, 169] on textarea "regenerate the summary" at bounding box center [300, 182] width 292 height 28
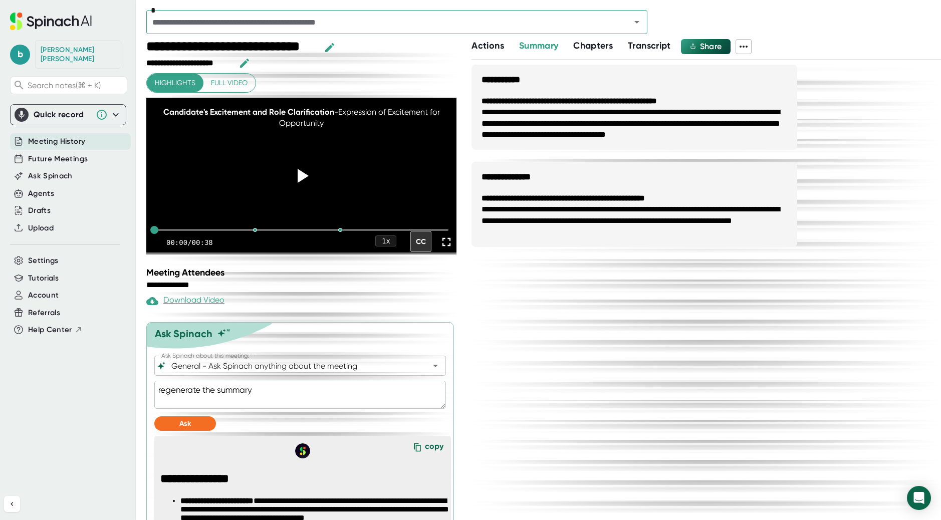
scroll to position [0, 0]
click at [745, 48] on icon at bounding box center [743, 47] width 12 height 12
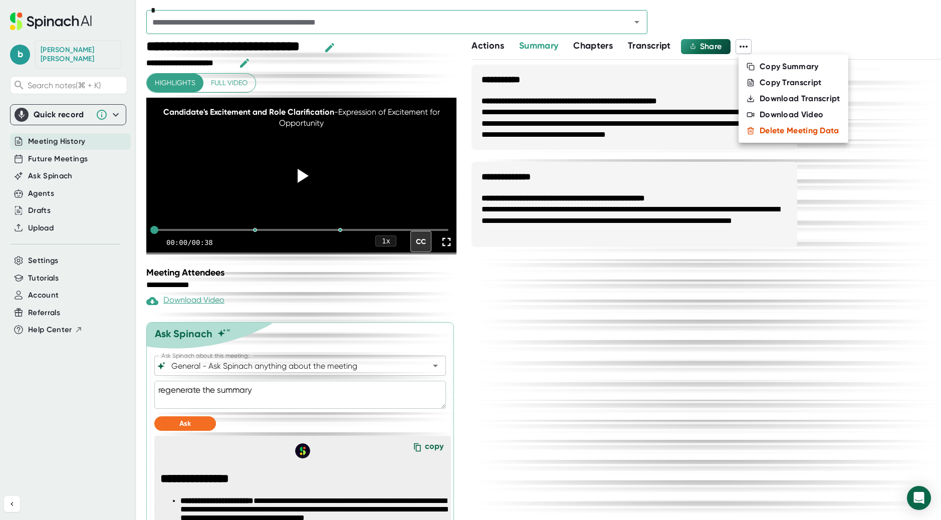
click at [608, 328] on div at bounding box center [470, 260] width 941 height 520
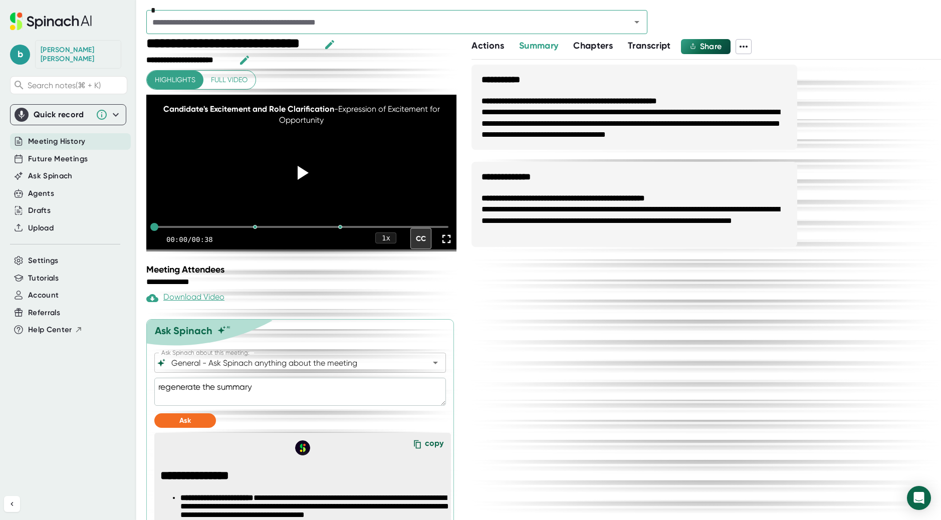
scroll to position [4, 0]
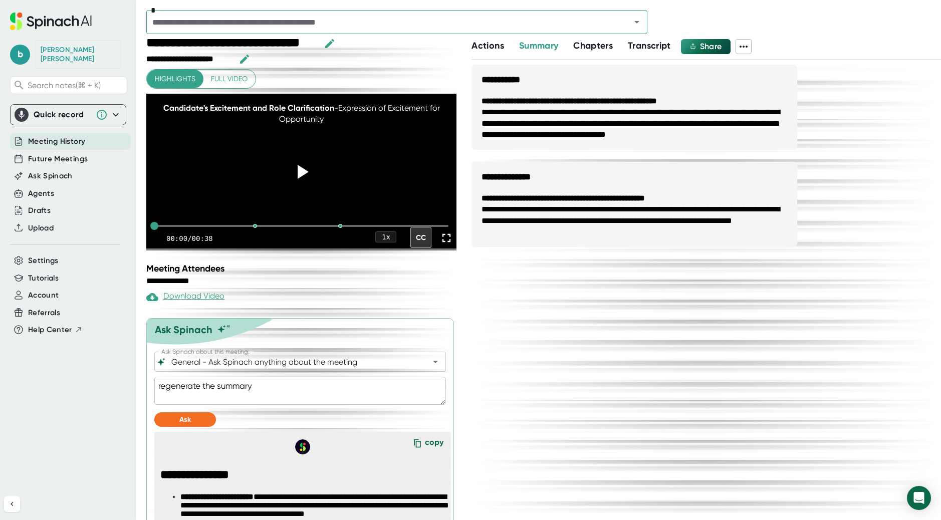
click at [246, 387] on textarea "regenerate the summary" at bounding box center [300, 391] width 292 height 28
type textarea "r"
type textarea "x"
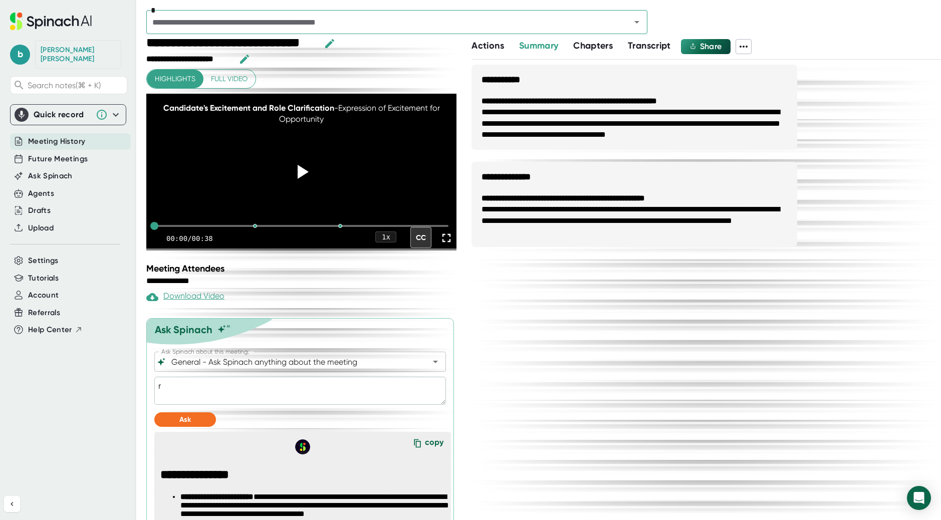
type textarea "re"
type textarea "x"
type textarea "reg"
type textarea "x"
type textarea "rege"
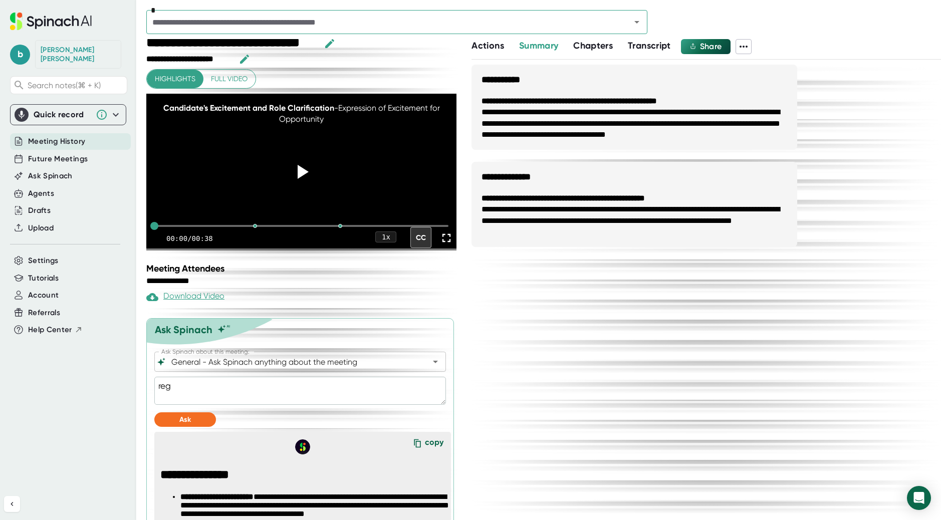
type textarea "x"
type textarea "regen"
type textarea "x"
type textarea "regene"
type textarea "x"
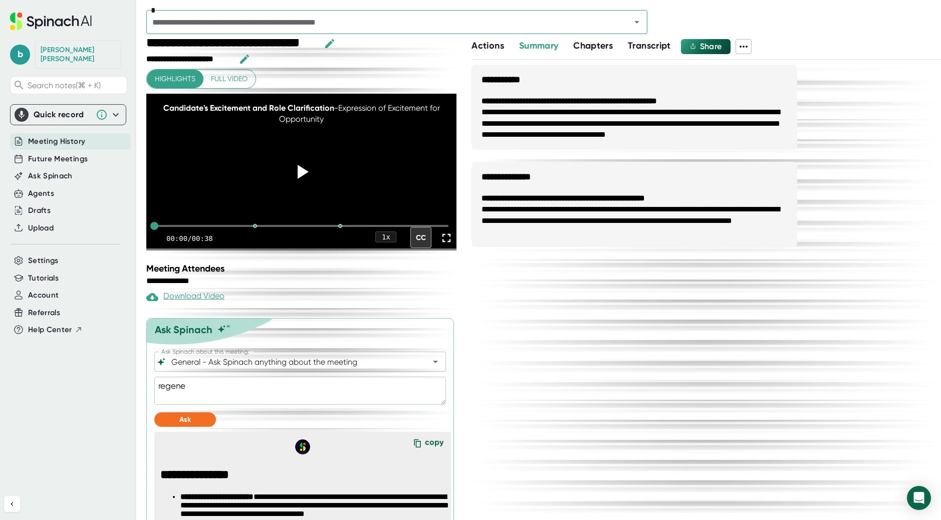
type textarea "regener"
type textarea "x"
type textarea "regenera"
type textarea "x"
type textarea "regenerat"
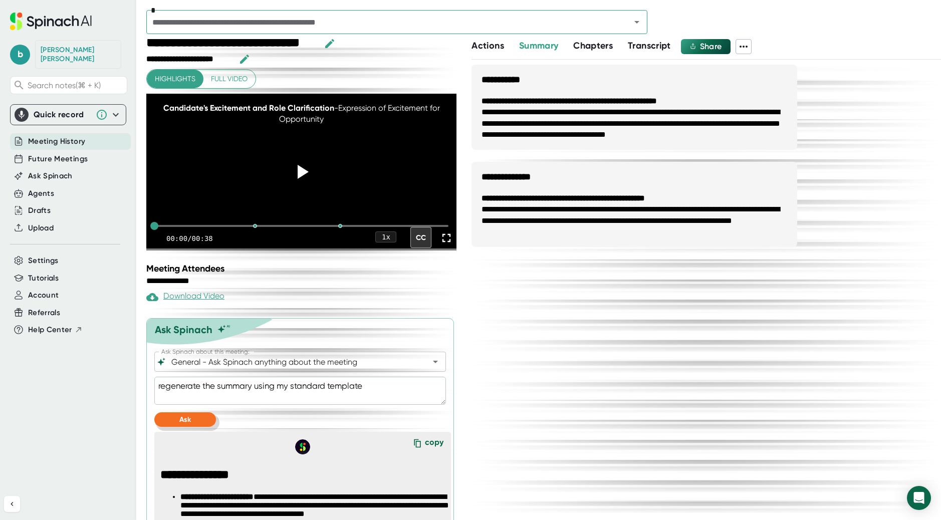
click at [175, 413] on button "Ask" at bounding box center [185, 419] width 62 height 15
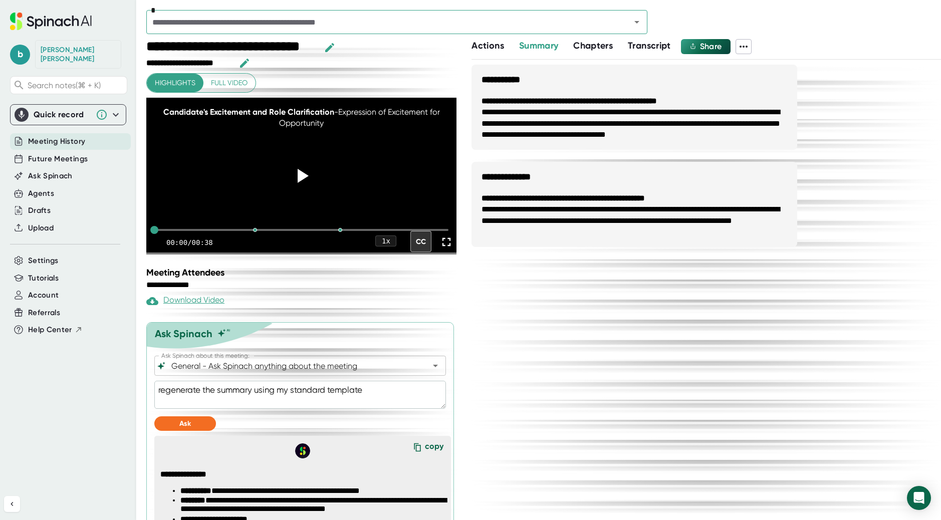
scroll to position [0, 0]
click at [73, 185] on div "Agents" at bounding box center [70, 193] width 121 height 17
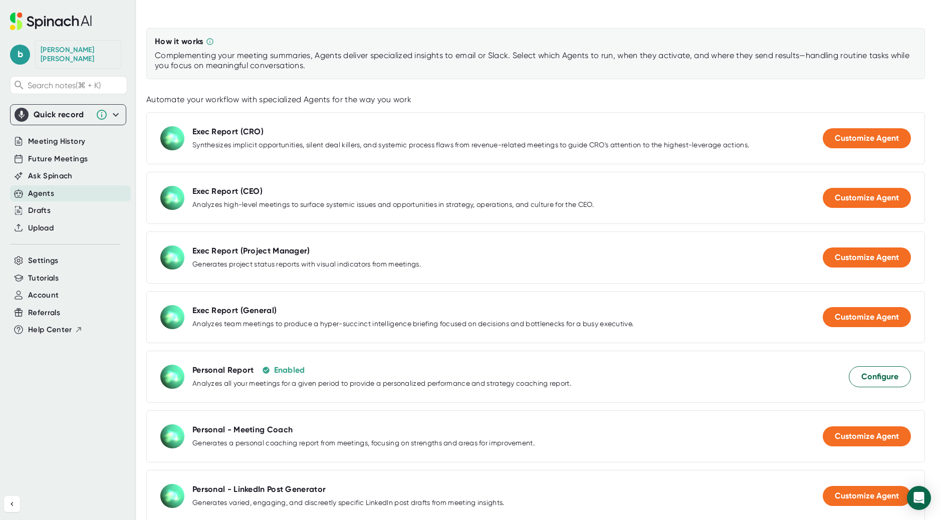
scroll to position [85, 0]
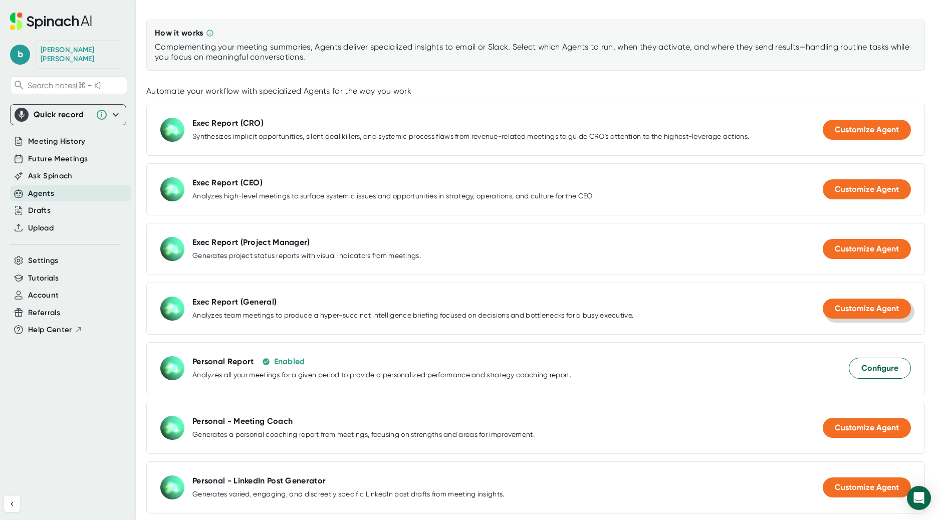
click at [828, 301] on button "Customize Agent" at bounding box center [867, 309] width 88 height 20
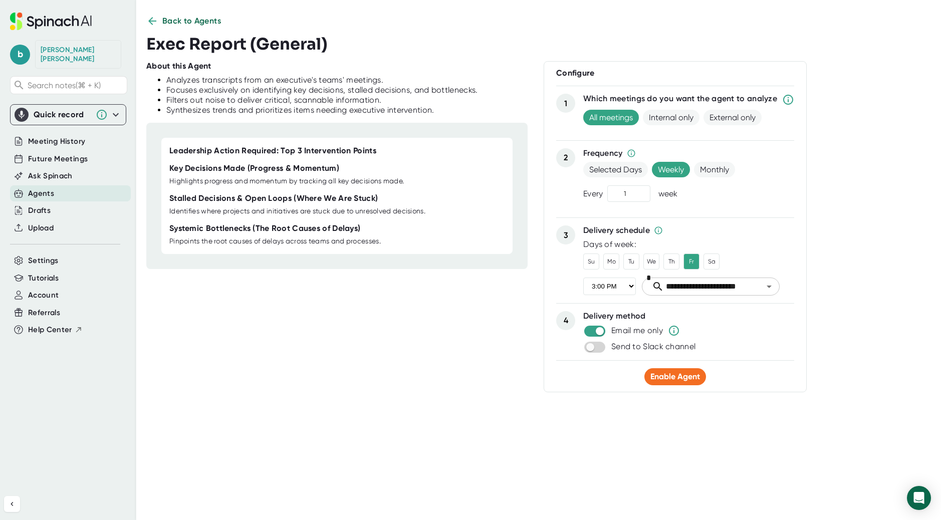
scroll to position [9, 0]
click at [666, 372] on span "Enable Agent" at bounding box center [675, 377] width 50 height 10
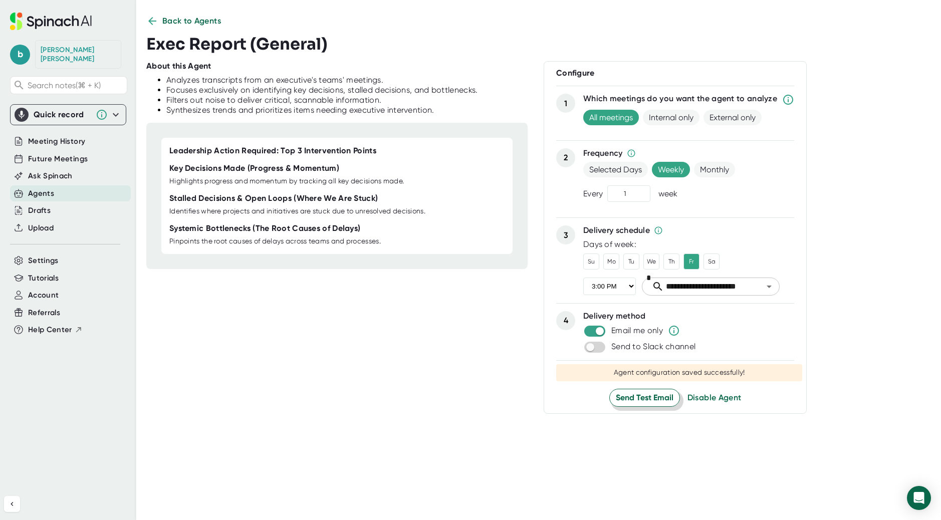
click at [657, 398] on span "Send Test Email" at bounding box center [645, 398] width 58 height 12
click at [58, 136] on span "Meeting History" at bounding box center [56, 142] width 57 height 12
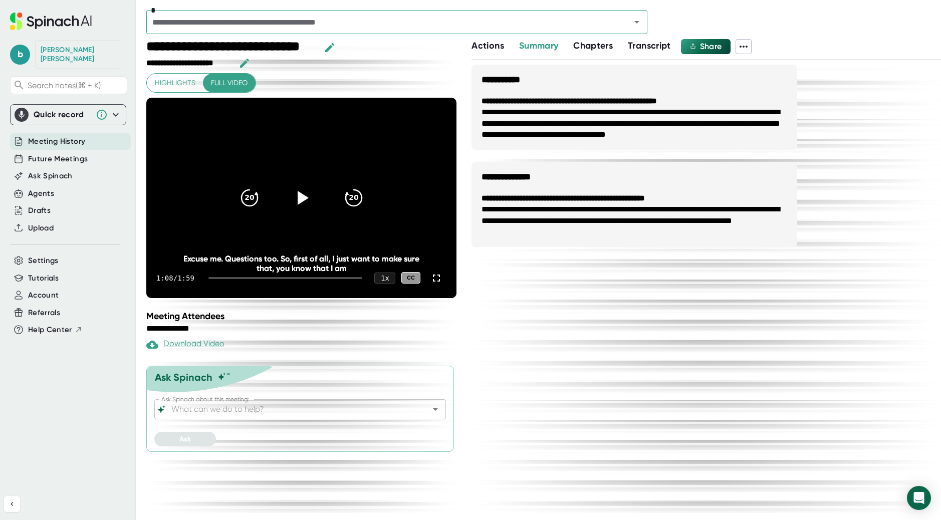
click at [185, 77] on span "Highlights" at bounding box center [175, 83] width 41 height 13
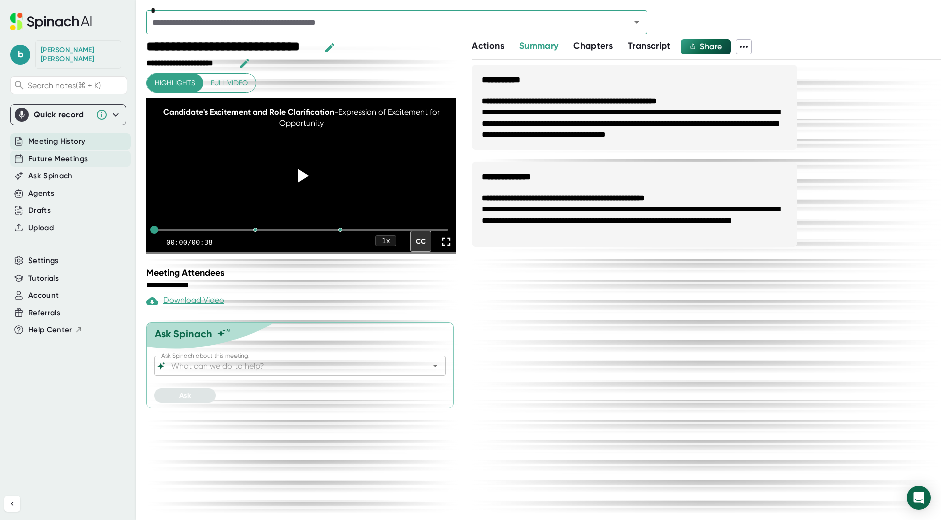
click at [82, 153] on span "Future Meetings" at bounding box center [58, 159] width 60 height 12
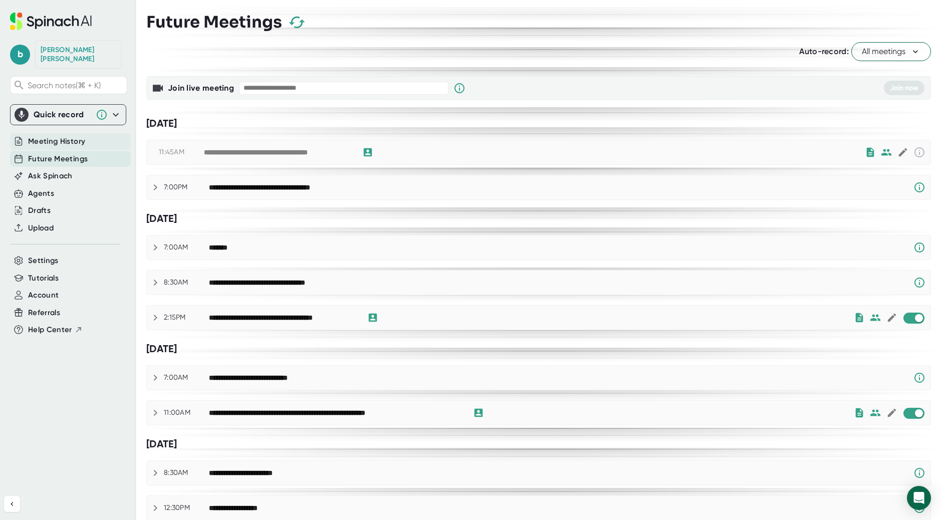
click at [79, 136] on span "Meeting History" at bounding box center [56, 142] width 57 height 12
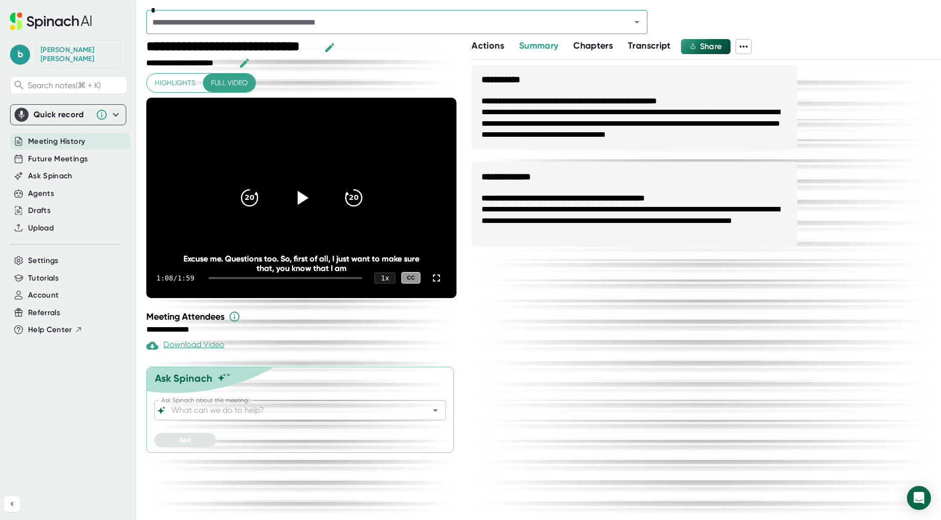
click at [475, 48] on span "Actions" at bounding box center [487, 45] width 32 height 11
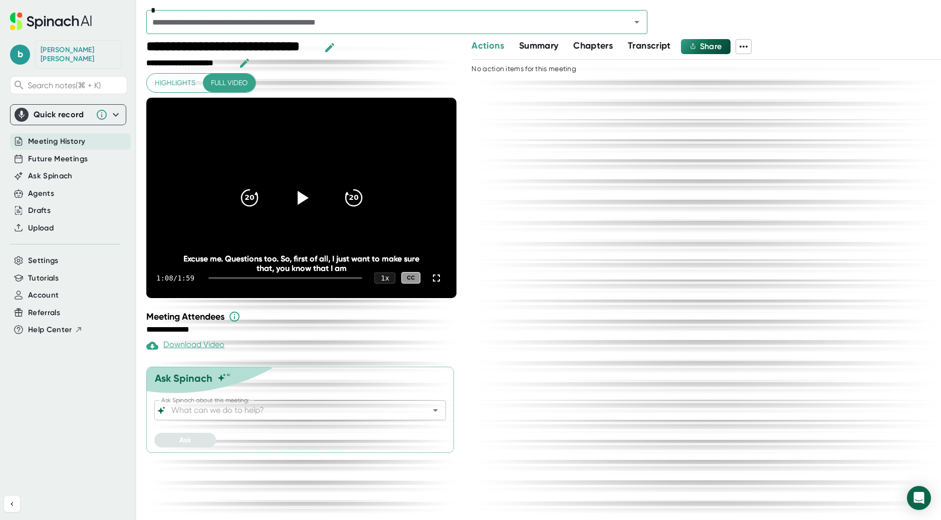
click at [601, 46] on span "Chapters" at bounding box center [593, 45] width 40 height 11
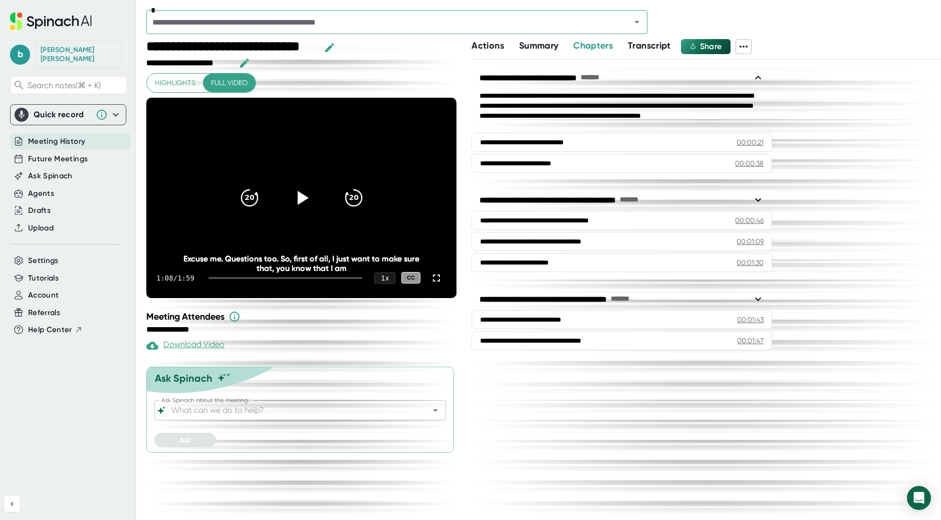
click at [637, 42] on span "Transcript" at bounding box center [649, 45] width 43 height 11
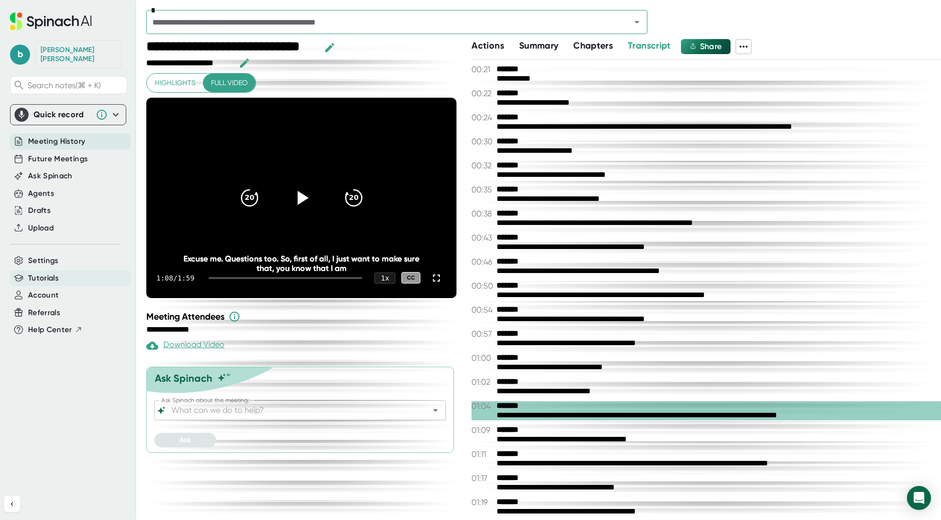
click at [61, 270] on div "Tutorials" at bounding box center [70, 278] width 121 height 17
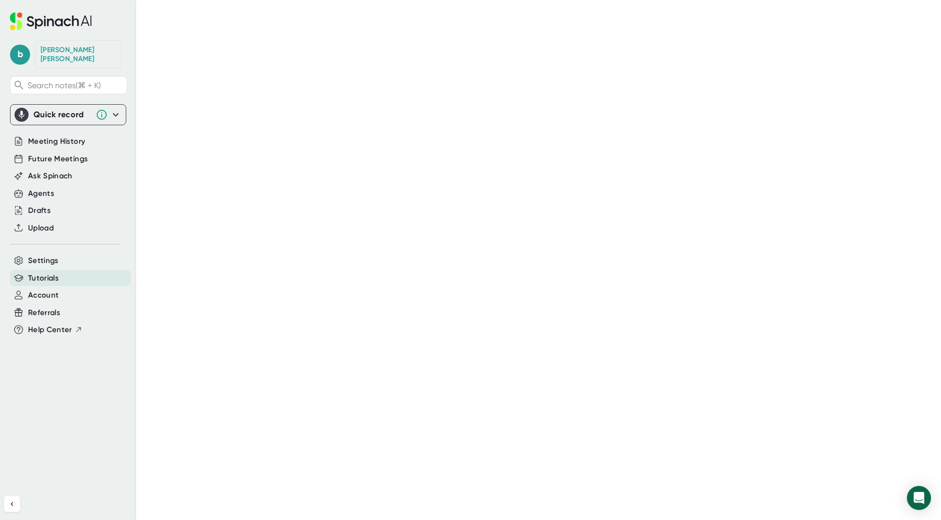
click at [115, 113] on div "Quick record" at bounding box center [68, 115] width 107 height 20
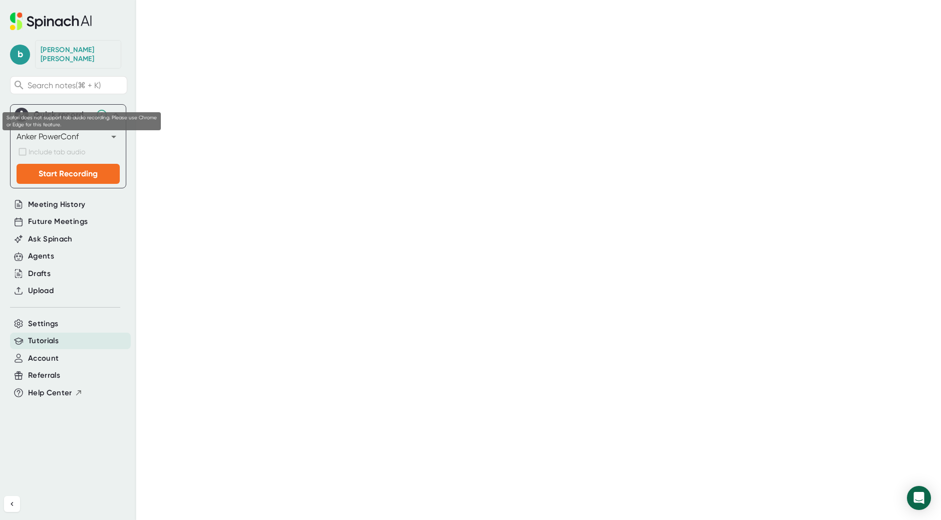
click at [23, 146] on label "Include tab audio" at bounding box center [51, 152] width 69 height 12
click at [94, 54] on div "[PERSON_NAME]" at bounding box center [78, 54] width 86 height 29
click at [80, 52] on div "[PERSON_NAME]" at bounding box center [78, 55] width 75 height 18
click at [50, 318] on span "Settings" at bounding box center [43, 324] width 31 height 12
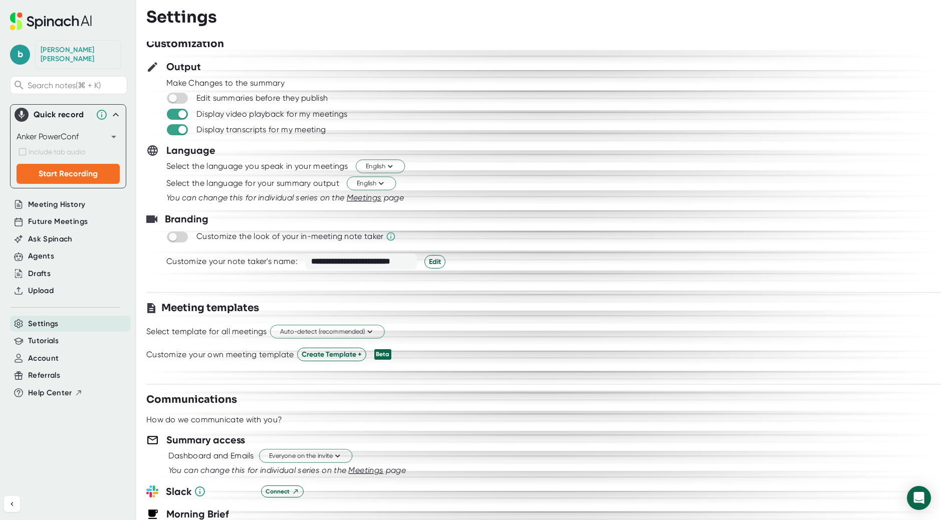
scroll to position [6, 0]
click at [309, 236] on div "Customize the look of your in-meeting note taker" at bounding box center [289, 235] width 187 height 10
click at [189, 236] on div "Customize the look of your in-meeting note taker" at bounding box center [553, 235] width 775 height 12
click at [177, 234] on input "checkbox" at bounding box center [172, 235] width 29 height 9
